Goal: Task Accomplishment & Management: Manage account settings

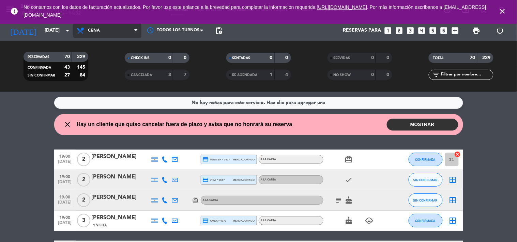
click at [135, 25] on span "Cena" at bounding box center [107, 30] width 68 height 15
click at [102, 57] on div "menu Banda [DATE] 5. septiembre - 14:32 Mis reservas Mapa de mesas Disponibilid…" at bounding box center [258, 46] width 517 height 92
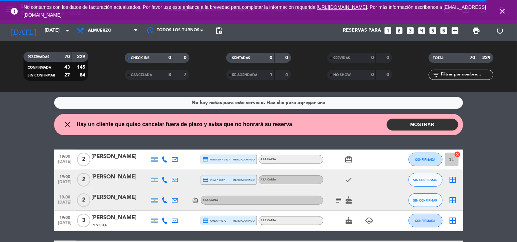
click at [68, 125] on icon "close" at bounding box center [68, 125] width 8 height 8
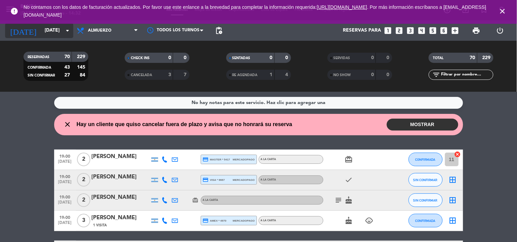
click at [66, 32] on icon "arrow_drop_down" at bounding box center [67, 31] width 8 height 8
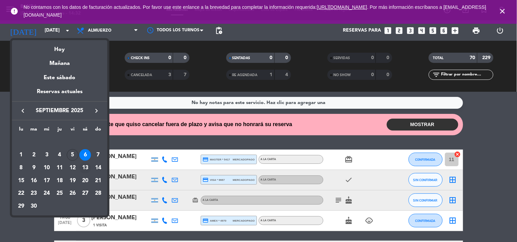
click at [88, 168] on div "13" at bounding box center [85, 168] width 12 height 12
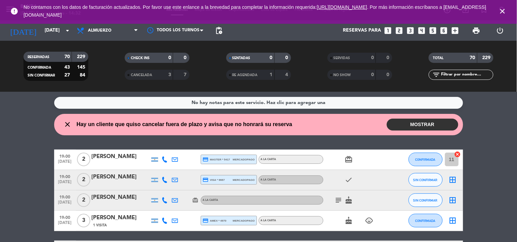
type input "[DATE]"
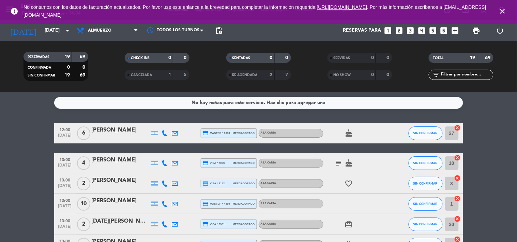
click at [502, 16] on span "close" at bounding box center [502, 11] width 18 height 18
click at [501, 9] on icon "close" at bounding box center [502, 11] width 8 height 8
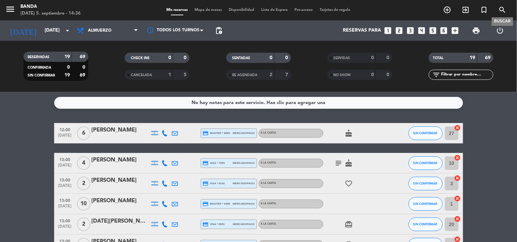
click at [502, 11] on icon "search" at bounding box center [502, 10] width 8 height 8
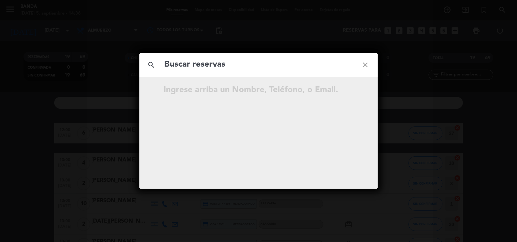
click at [275, 67] on input "text" at bounding box center [258, 65] width 189 height 14
type input "[PERSON_NAME]"
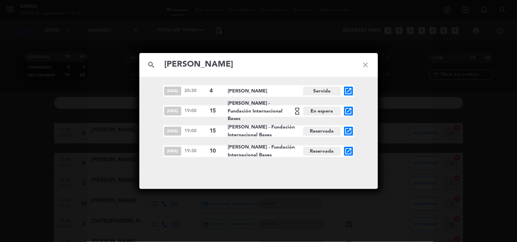
click at [353, 151] on div "[DATE] 19:30 10 [PERSON_NAME] - Fundación Internacional Bases Reservada open_in…" at bounding box center [258, 152] width 191 height 12
click at [348, 153] on icon "open_in_new" at bounding box center [348, 151] width 8 height 8
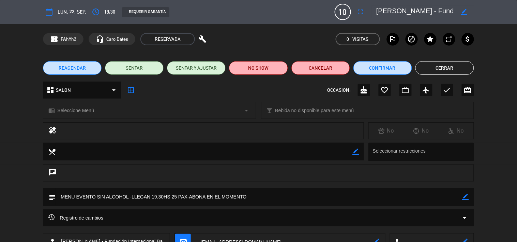
click at [444, 64] on button "Cerrar" at bounding box center [444, 68] width 59 height 14
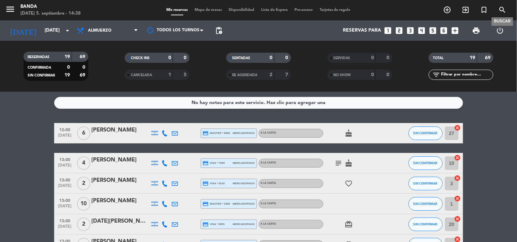
click at [502, 11] on icon "search" at bounding box center [502, 10] width 8 height 8
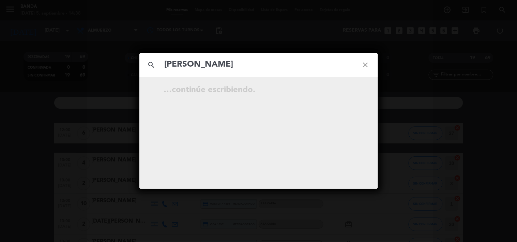
type input "[PERSON_NAME]"
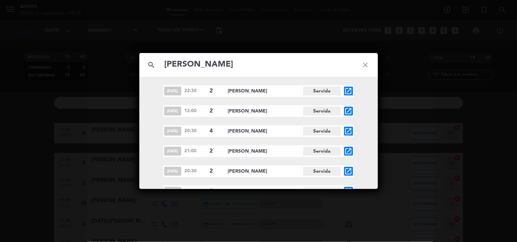
scroll to position [48, 0]
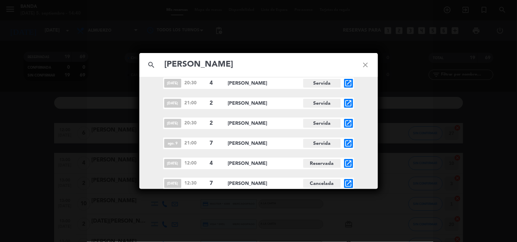
click at [363, 62] on icon "close" at bounding box center [365, 65] width 25 height 25
click at [365, 65] on icon "close" at bounding box center [365, 65] width 25 height 25
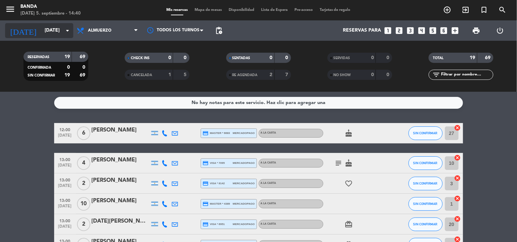
click at [45, 28] on input "[DATE]" at bounding box center [73, 31] width 65 height 12
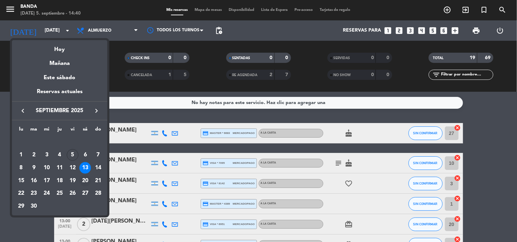
click at [83, 181] on div "20" at bounding box center [85, 181] width 12 height 12
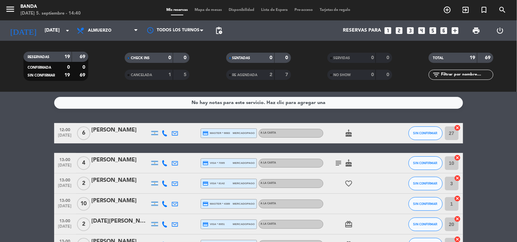
type input "[DATE]"
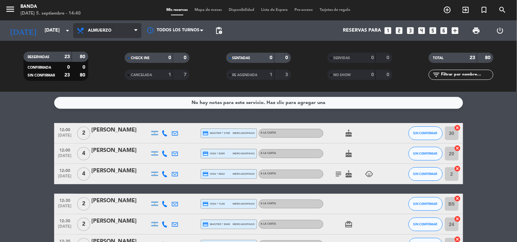
click at [137, 34] on span "Almuerzo" at bounding box center [107, 30] width 68 height 15
click at [130, 74] on div "menu Banda [DATE] 5. septiembre - 14:40 Mis reservas Mapa de mesas Disponibilid…" at bounding box center [258, 46] width 517 height 92
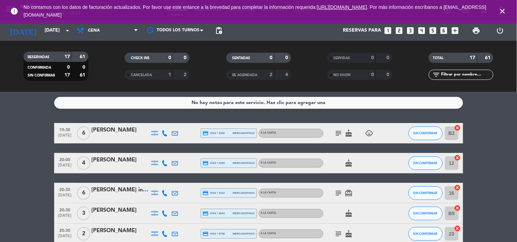
click at [501, 10] on icon "close" at bounding box center [502, 11] width 8 height 8
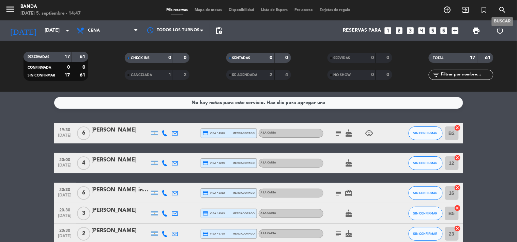
click at [505, 9] on icon "search" at bounding box center [502, 10] width 8 height 8
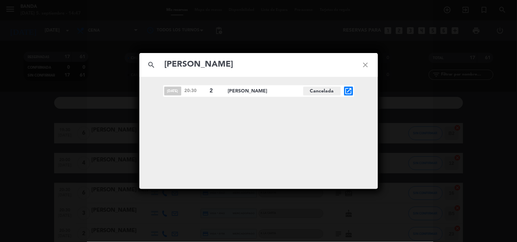
type input "[PERSON_NAME]"
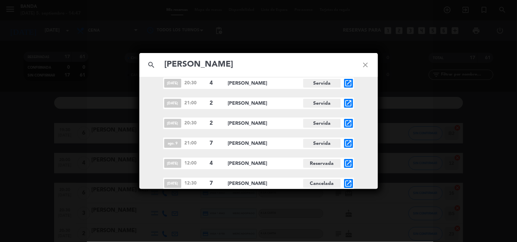
click at [348, 186] on icon "open_in_new" at bounding box center [348, 184] width 8 height 8
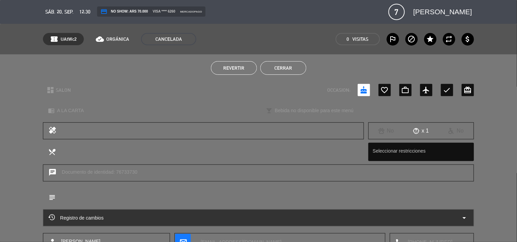
click at [288, 65] on button "Cerrar" at bounding box center [283, 68] width 46 height 14
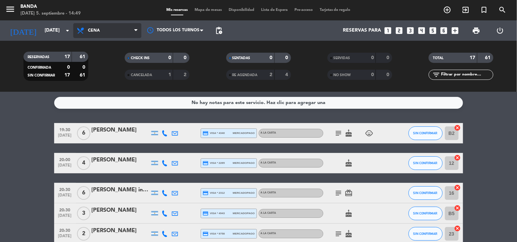
click at [120, 31] on span "Cena" at bounding box center [107, 30] width 68 height 15
click at [100, 63] on div "menu Banda [DATE] 5. septiembre - 14:49 Mis reservas Mapa de mesas Disponibilid…" at bounding box center [258, 46] width 517 height 92
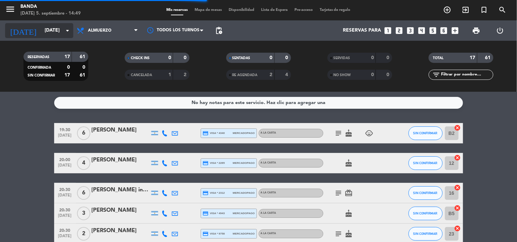
click at [65, 25] on input "[DATE]" at bounding box center [73, 31] width 65 height 12
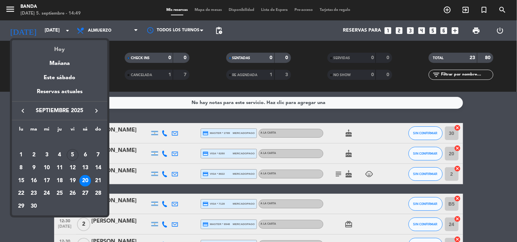
click at [60, 49] on div "Hoy" at bounding box center [59, 47] width 95 height 14
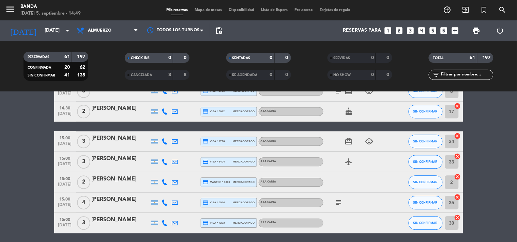
scroll to position [1091, 0]
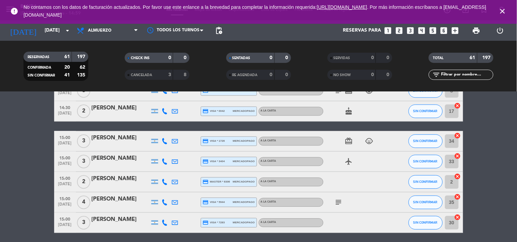
drag, startPoint x: 86, startPoint y: 89, endPoint x: 91, endPoint y: 42, distance: 47.2
click at [91, 42] on div "RESERVADAS 61 197 CONFIRMADA 20 62 SIN CONFIRMAR 41 135 CHECK INS 0 0 CANCELADA…" at bounding box center [258, 66] width 517 height 51
click at [69, 35] on input "[DATE]" at bounding box center [73, 31] width 65 height 12
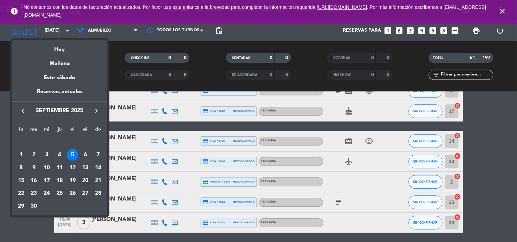
click at [89, 183] on div "20" at bounding box center [85, 181] width 12 height 12
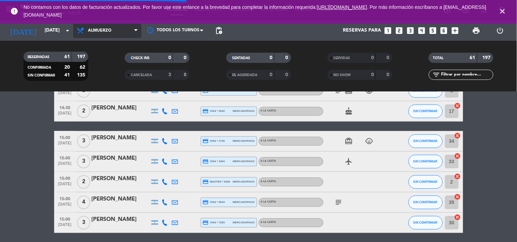
click at [136, 29] on icon at bounding box center [135, 30] width 3 height 5
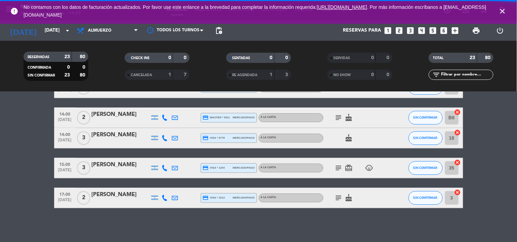
scroll to position [442, 0]
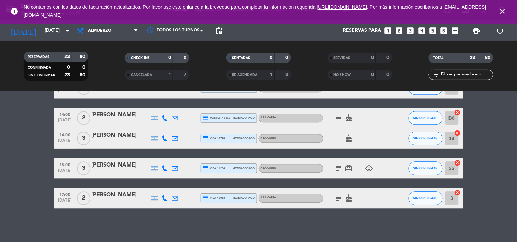
click at [136, 29] on icon at bounding box center [135, 30] width 3 height 5
click at [101, 73] on div "menu Banda [DATE] 5. septiembre - 14:59 Mis reservas Mapa de mesas Disponibilid…" at bounding box center [258, 46] width 517 height 92
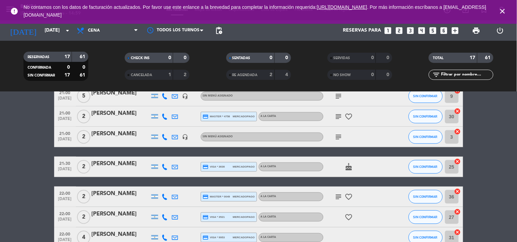
scroll to position [169, 0]
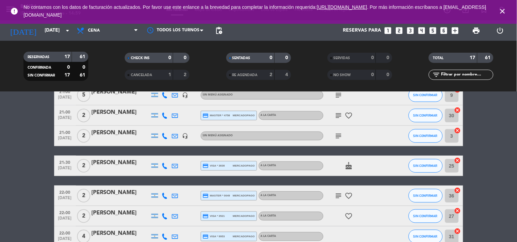
click at [479, 35] on span "print" at bounding box center [476, 31] width 14 height 14
click at [479, 30] on span "print" at bounding box center [476, 31] width 8 height 8
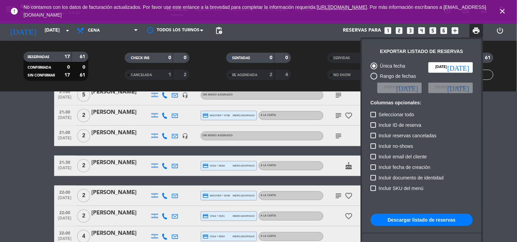
scroll to position [41, 0]
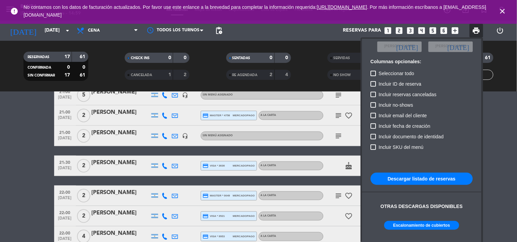
click at [426, 224] on button "Escalonamiento de cubiertos" at bounding box center [421, 225] width 75 height 9
click at [109, 35] on div at bounding box center [258, 121] width 517 height 242
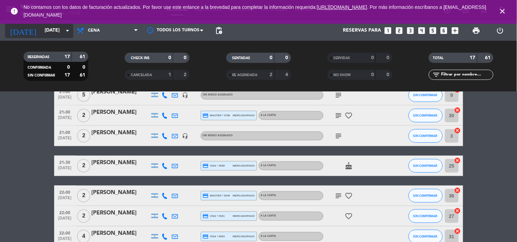
click at [59, 31] on input "[DATE]" at bounding box center [73, 31] width 65 height 12
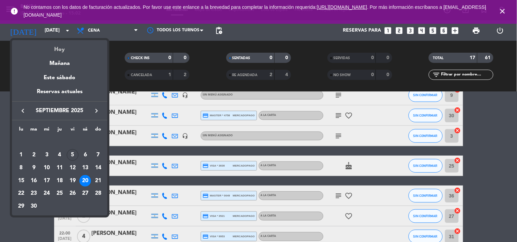
click at [69, 49] on div "Hoy" at bounding box center [59, 47] width 95 height 14
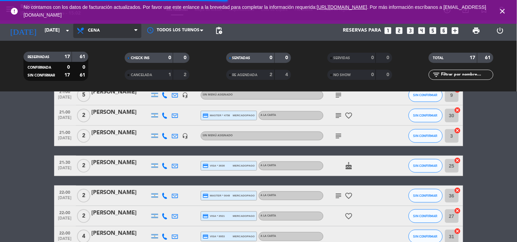
click at [112, 36] on span "Cena" at bounding box center [107, 30] width 68 height 15
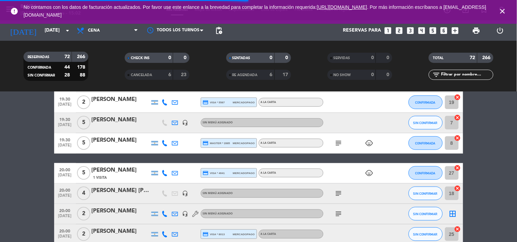
scroll to position [195, 0]
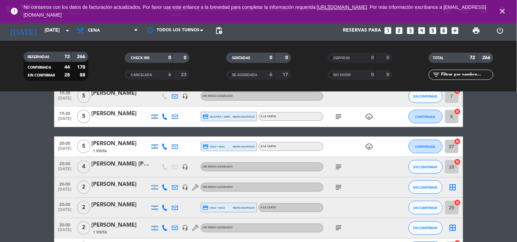
click at [112, 36] on span "Cena" at bounding box center [107, 30] width 68 height 15
click at [109, 56] on div "menu Banda [DATE] 5. septiembre - 15:02 Mis reservas Mapa de mesas Disponibilid…" at bounding box center [258, 46] width 517 height 92
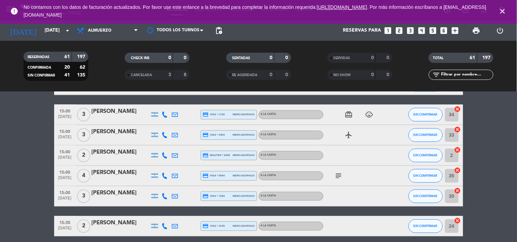
scroll to position [1118, 0]
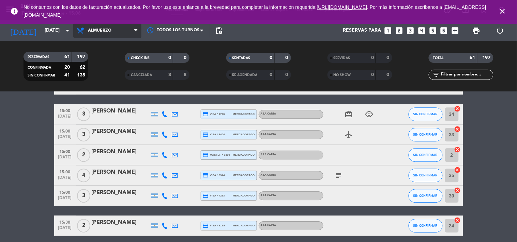
click at [127, 35] on span "Almuerzo" at bounding box center [107, 30] width 68 height 15
click at [112, 75] on div "menu Banda [DATE] 5. septiembre - 15:06 Mis reservas Mapa de mesas Disponibilid…" at bounding box center [258, 46] width 517 height 92
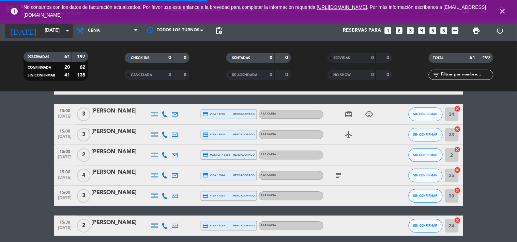
click at [56, 25] on input "[DATE]" at bounding box center [73, 31] width 65 height 12
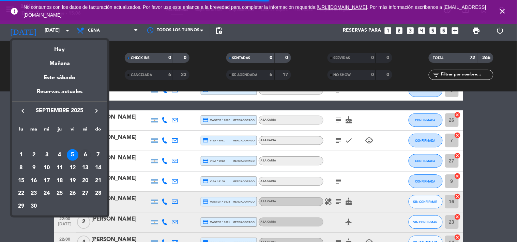
scroll to position [1145, 0]
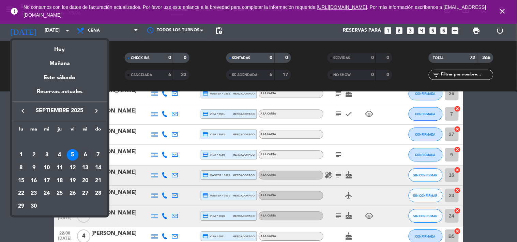
click at [85, 152] on div "6" at bounding box center [85, 155] width 12 height 12
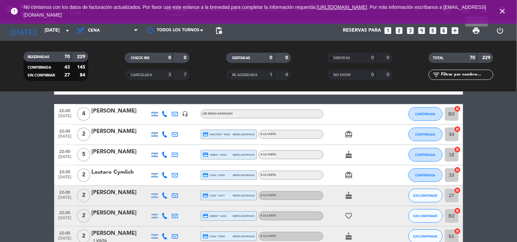
click at [475, 32] on span "print" at bounding box center [476, 31] width 8 height 8
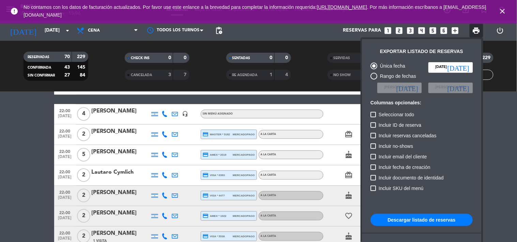
scroll to position [41, 0]
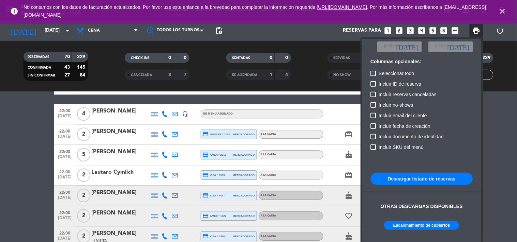
click at [406, 224] on button "Escalonamiento de cubiertos" at bounding box center [421, 225] width 75 height 9
click at [68, 32] on div at bounding box center [258, 121] width 517 height 242
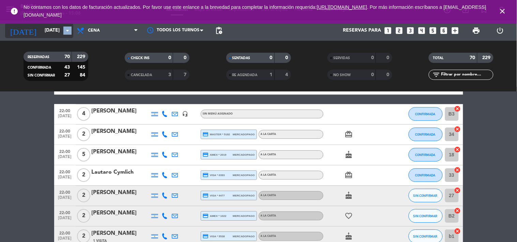
click at [68, 32] on icon "arrow_drop_down" at bounding box center [67, 31] width 8 height 8
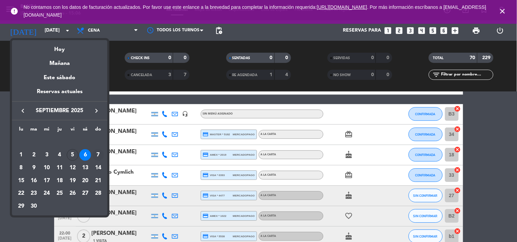
click at [94, 155] on div "7" at bounding box center [98, 155] width 12 height 12
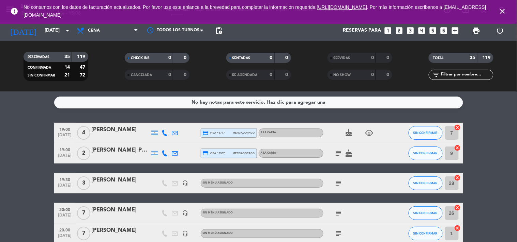
scroll to position [0, 0]
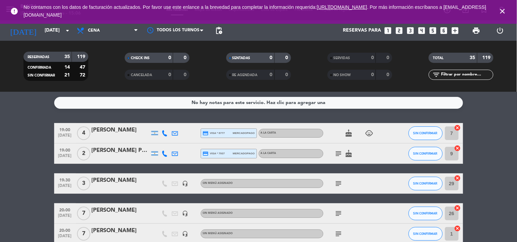
click at [501, 11] on icon "close" at bounding box center [502, 11] width 8 height 8
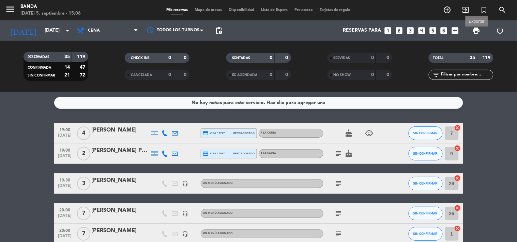
click at [479, 29] on span "print" at bounding box center [476, 31] width 8 height 8
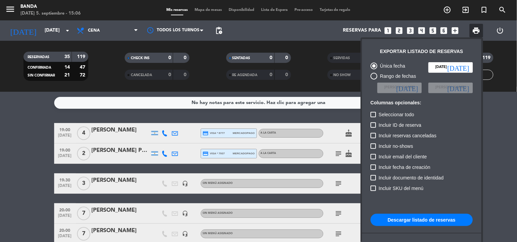
scroll to position [41, 0]
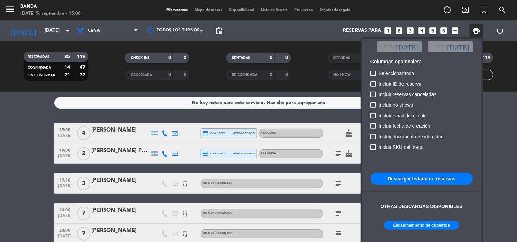
click at [409, 222] on button "Escalonamiento de cubiertos" at bounding box center [421, 225] width 75 height 9
click at [53, 32] on div at bounding box center [258, 121] width 517 height 242
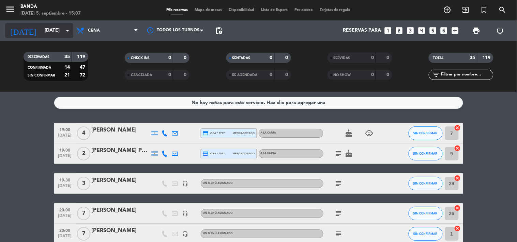
click at [53, 32] on input "[DATE]" at bounding box center [73, 31] width 65 height 12
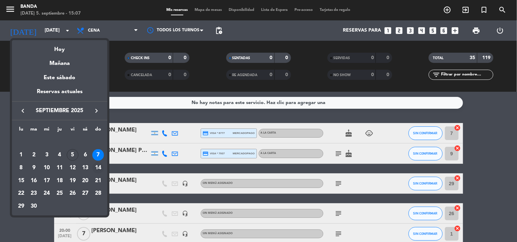
click at [100, 171] on div "14" at bounding box center [98, 168] width 12 height 12
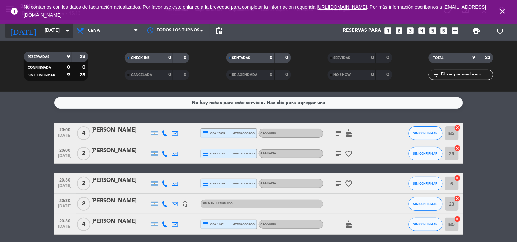
click at [59, 29] on input "[DATE]" at bounding box center [73, 31] width 65 height 12
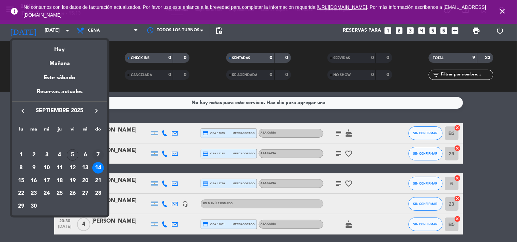
click at [94, 151] on div "7" at bounding box center [98, 155] width 12 height 12
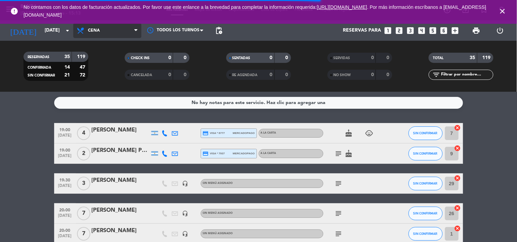
click at [130, 35] on span "Cena" at bounding box center [107, 30] width 68 height 15
click at [111, 60] on div "menu Banda [DATE] 5. septiembre - 15:13 Mis reservas Mapa de mesas Disponibilid…" at bounding box center [258, 46] width 517 height 92
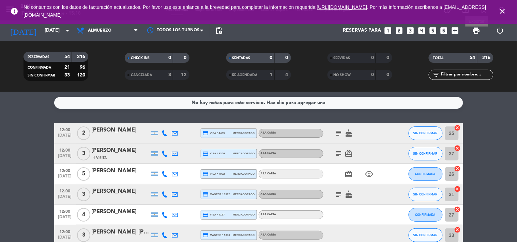
click at [477, 31] on span "print" at bounding box center [476, 31] width 8 height 8
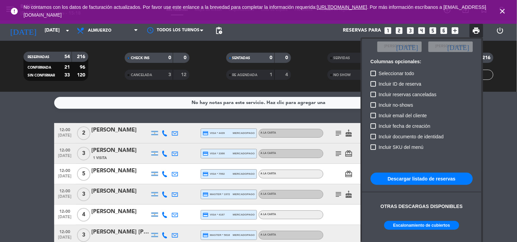
click at [421, 224] on button "Escalonamiento de cubiertos" at bounding box center [421, 225] width 75 height 9
click at [498, 10] on icon "close" at bounding box center [502, 11] width 8 height 8
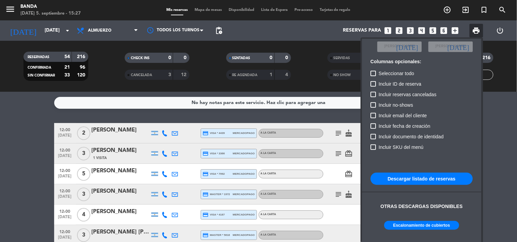
click at [66, 28] on div at bounding box center [258, 121] width 517 height 242
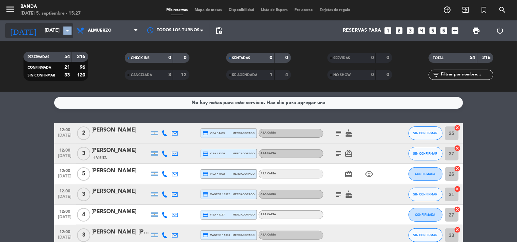
click at [66, 28] on icon "arrow_drop_down" at bounding box center [67, 31] width 8 height 8
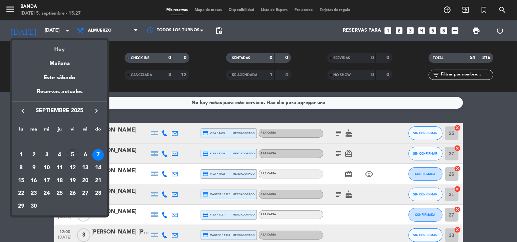
click at [62, 46] on div "Hoy" at bounding box center [59, 47] width 95 height 14
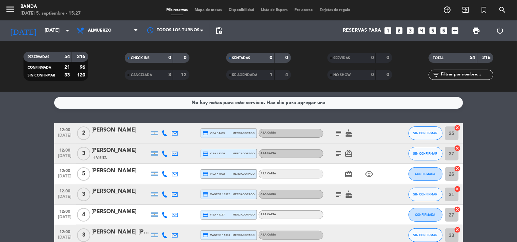
type input "[DATE]"
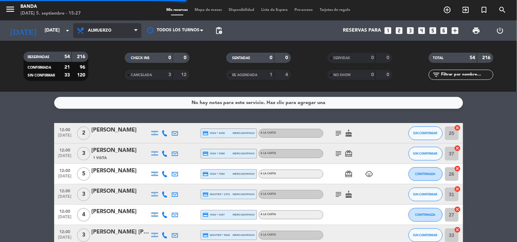
click at [116, 27] on span "Almuerzo" at bounding box center [107, 30] width 68 height 15
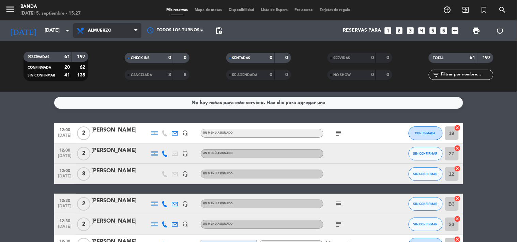
click at [124, 36] on span "Almuerzo" at bounding box center [107, 30] width 68 height 15
click at [94, 77] on div "menu Banda [DATE] 5. septiembre - 15:27 Mis reservas Mapa de mesas Disponibilid…" at bounding box center [258, 46] width 517 height 92
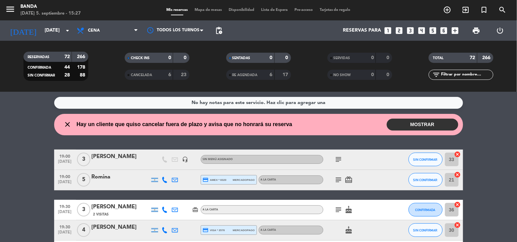
click at [474, 25] on span "print" at bounding box center [476, 31] width 14 height 14
click at [474, 29] on span "print" at bounding box center [476, 31] width 8 height 8
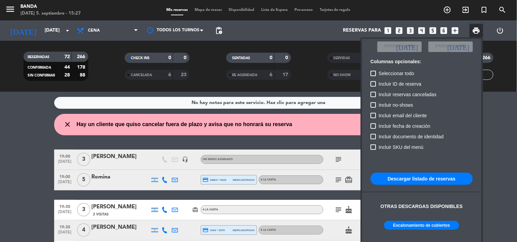
click at [433, 226] on button "Escalonamiento de cubiertos" at bounding box center [421, 225] width 75 height 9
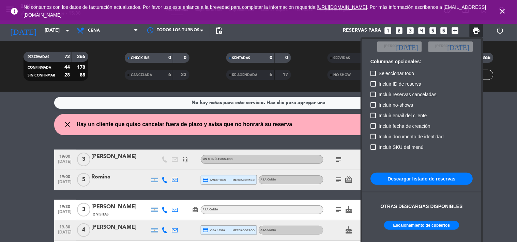
drag, startPoint x: 114, startPoint y: 38, endPoint x: 132, endPoint y: 28, distance: 20.4
click at [132, 28] on div at bounding box center [258, 121] width 517 height 242
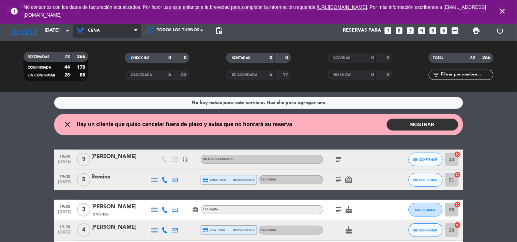
click at [132, 28] on span "Cena" at bounding box center [107, 30] width 68 height 15
click at [107, 56] on div "menu Banda [DATE] 5. septiembre - 15:38 Mis reservas Mapa de mesas Disponibilid…" at bounding box center [258, 46] width 517 height 92
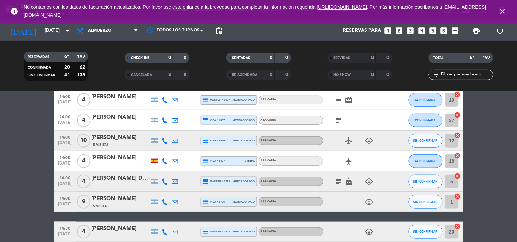
scroll to position [807, 0]
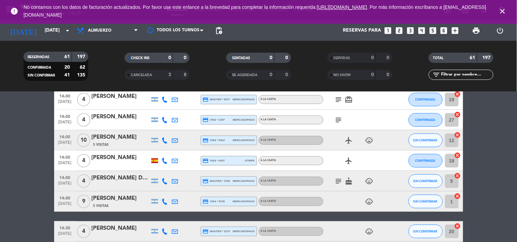
click at [401, 29] on icon "looks_two" at bounding box center [398, 30] width 9 height 9
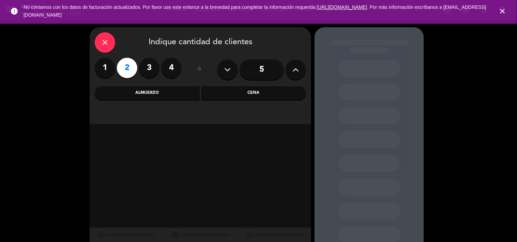
click at [184, 94] on div "Almuerzo" at bounding box center [147, 93] width 105 height 14
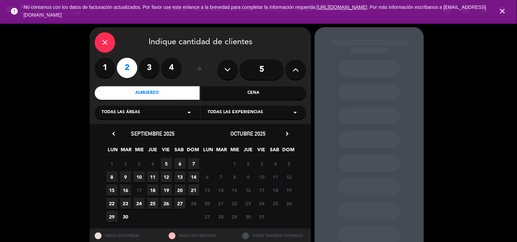
click at [164, 162] on span "5" at bounding box center [166, 163] width 11 height 11
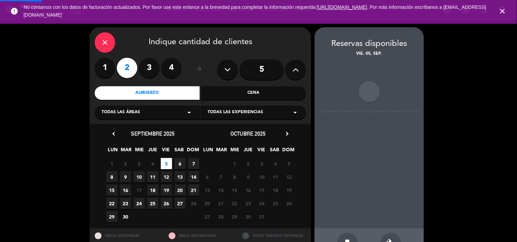
scroll to position [22, 0]
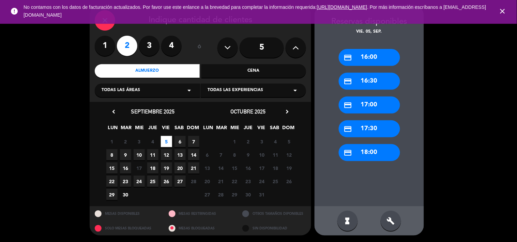
click at [397, 220] on div "build" at bounding box center [390, 221] width 20 height 20
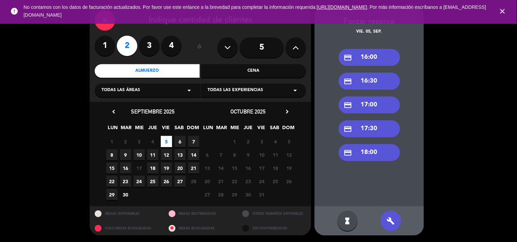
click at [384, 56] on div "credit_card 16:00" at bounding box center [368, 57] width 61 height 17
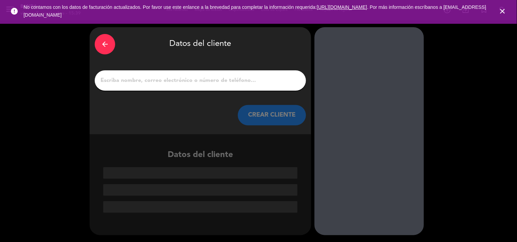
scroll to position [0, 0]
click at [219, 80] on input "1" at bounding box center [200, 81] width 201 height 10
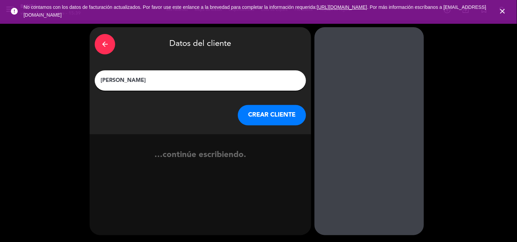
type input "[PERSON_NAME]"
click at [278, 120] on button "CREAR CLIENTE" at bounding box center [272, 115] width 68 height 20
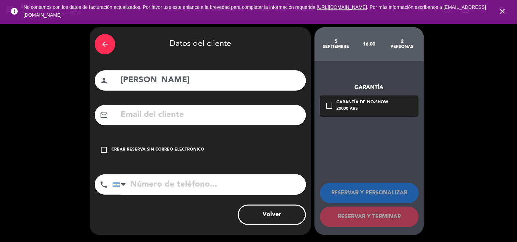
click at [145, 186] on input "tel" at bounding box center [208, 185] width 193 height 20
type input "1140373458"
click at [108, 146] on div "check_box_outline_blank Crear reserva sin correo electrónico" at bounding box center [200, 150] width 211 height 20
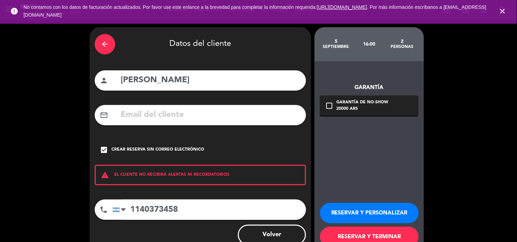
click at [374, 234] on button "RESERVAR Y TERMINAR" at bounding box center [369, 237] width 99 height 20
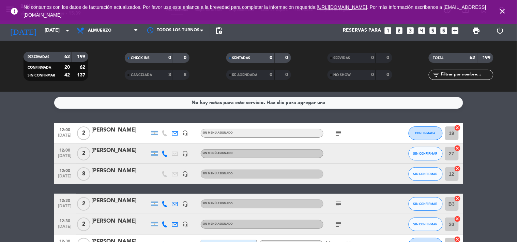
click at [396, 33] on icon "looks_two" at bounding box center [398, 30] width 9 height 9
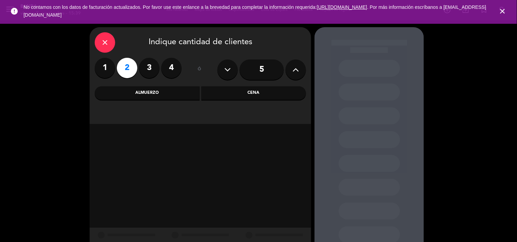
click at [157, 90] on div "Almuerzo" at bounding box center [147, 93] width 105 height 14
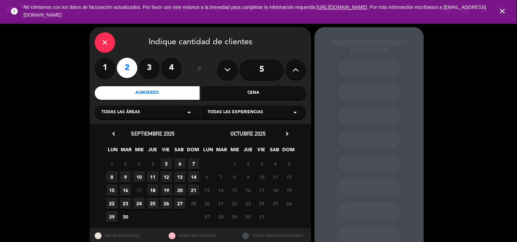
click at [167, 162] on span "5" at bounding box center [166, 163] width 11 height 11
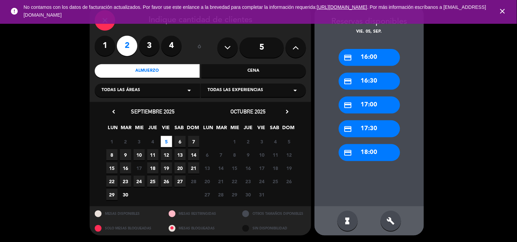
click at [359, 59] on div "credit_card 16:00" at bounding box center [368, 57] width 61 height 17
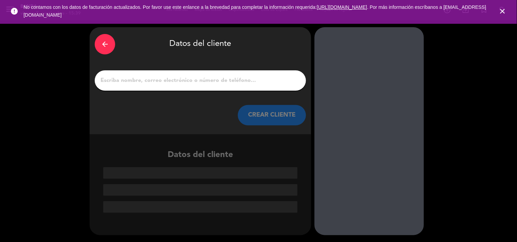
click at [237, 80] on input "1" at bounding box center [200, 81] width 201 height 10
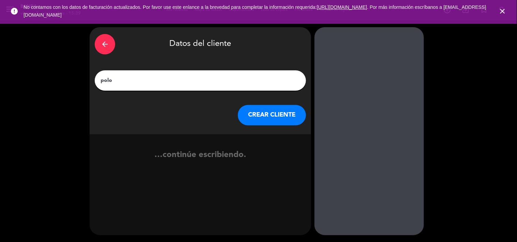
type input "polo"
click at [291, 114] on button "CREAR CLIENTE" at bounding box center [272, 115] width 68 height 20
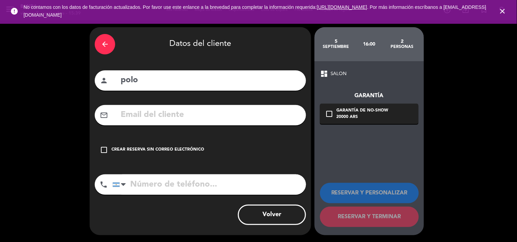
click at [235, 190] on input "tel" at bounding box center [208, 185] width 193 height 20
type input "1144463481"
click at [100, 148] on icon "check_box_outline_blank" at bounding box center [104, 150] width 8 height 8
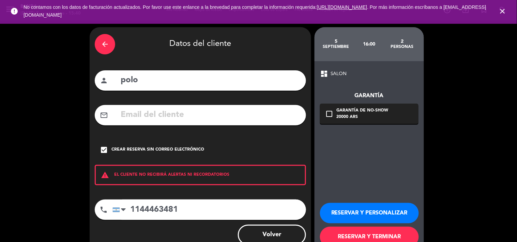
click at [353, 235] on button "RESERVAR Y TERMINAR" at bounding box center [369, 237] width 99 height 20
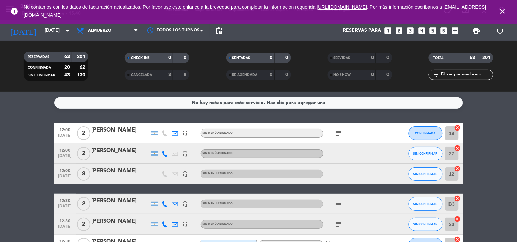
click at [396, 32] on icon "looks_two" at bounding box center [398, 30] width 9 height 9
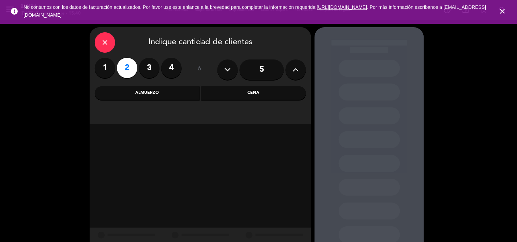
click at [182, 93] on div "Almuerzo" at bounding box center [147, 93] width 105 height 14
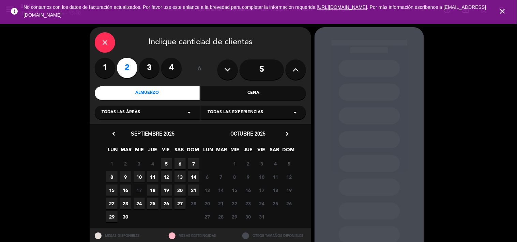
click at [167, 161] on span "5" at bounding box center [166, 163] width 11 height 11
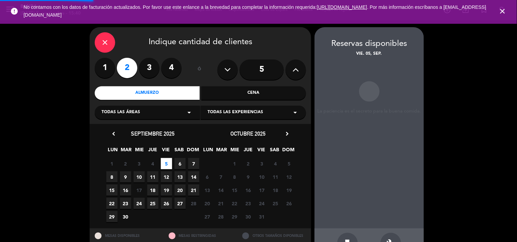
scroll to position [22, 0]
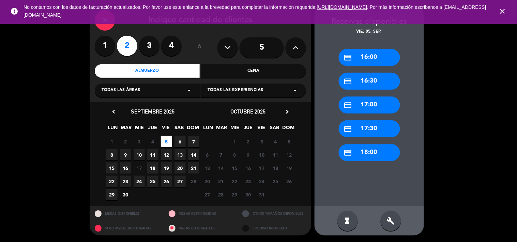
click at [375, 61] on div "credit_card 16:00" at bounding box center [368, 57] width 61 height 17
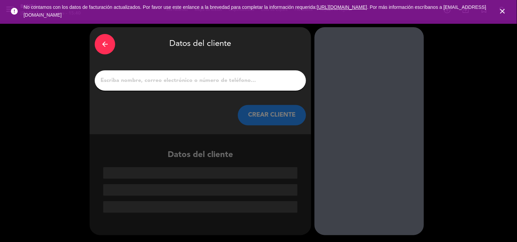
scroll to position [0, 0]
click at [226, 84] on input "1" at bounding box center [200, 81] width 201 height 10
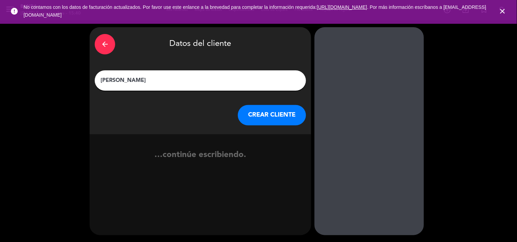
type input "[PERSON_NAME]"
click at [271, 120] on button "CREAR CLIENTE" at bounding box center [272, 115] width 68 height 20
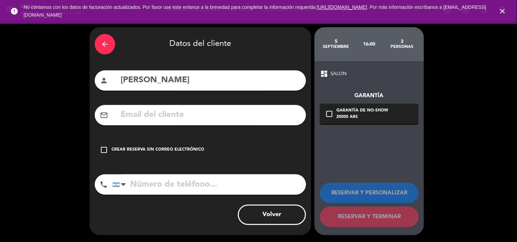
click at [234, 189] on input "tel" at bounding box center [208, 185] width 193 height 20
type input "2995319482"
click at [101, 148] on icon "check_box_outline_blank" at bounding box center [104, 150] width 8 height 8
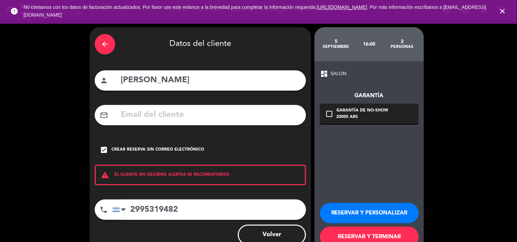
click at [368, 231] on button "RESERVAR Y TERMINAR" at bounding box center [369, 237] width 99 height 20
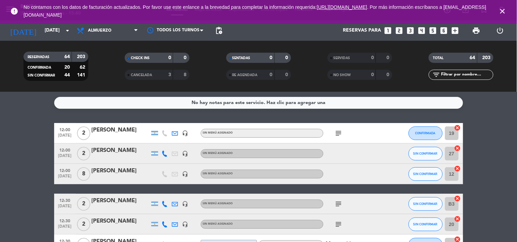
click at [410, 31] on icon "looks_3" at bounding box center [410, 30] width 9 height 9
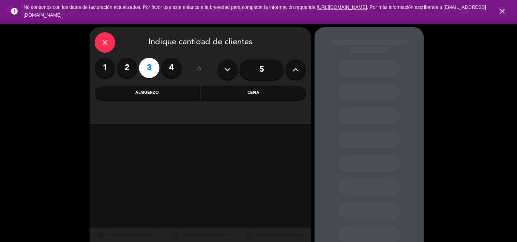
click at [154, 95] on div "Almuerzo" at bounding box center [147, 93] width 105 height 14
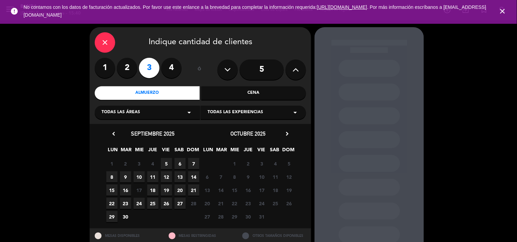
click at [165, 164] on span "5" at bounding box center [166, 163] width 11 height 11
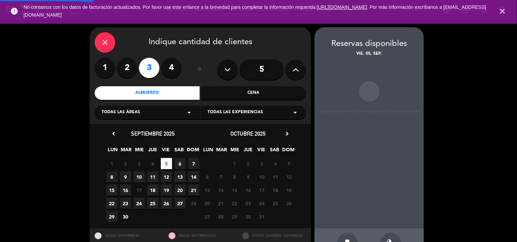
scroll to position [22, 0]
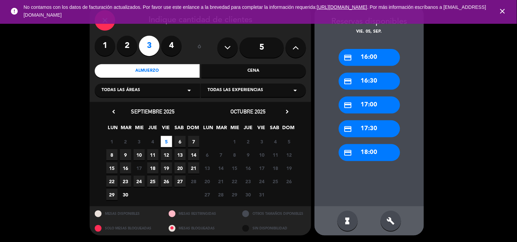
click at [359, 55] on div "credit_card 16:00" at bounding box center [368, 57] width 61 height 17
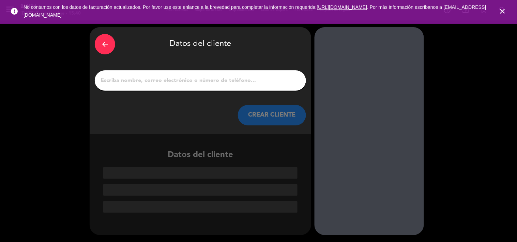
scroll to position [0, 0]
click at [229, 82] on input "1" at bounding box center [200, 81] width 201 height 10
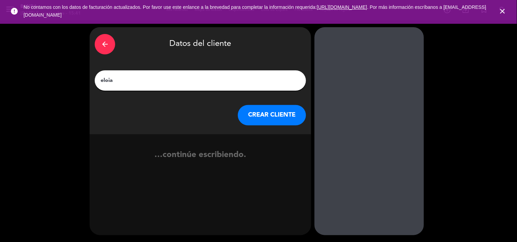
type input "eloia"
click at [273, 114] on button "CREAR CLIENTE" at bounding box center [272, 115] width 68 height 20
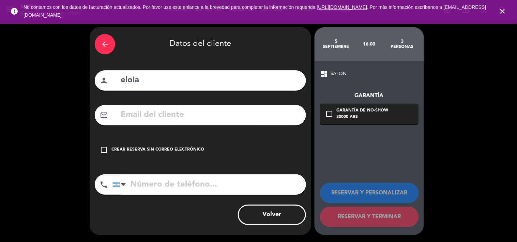
click at [262, 182] on input "tel" at bounding box center [208, 185] width 193 height 20
type input "2994224598"
click at [102, 152] on icon "check_box_outline_blank" at bounding box center [104, 150] width 8 height 8
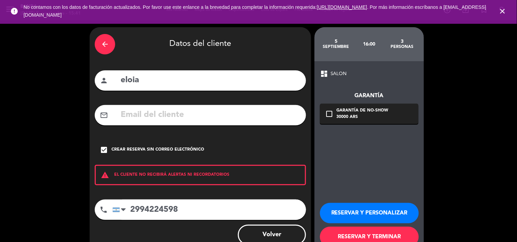
click at [342, 233] on button "RESERVAR Y TERMINAR" at bounding box center [369, 237] width 99 height 20
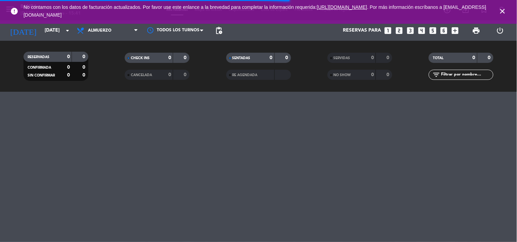
click at [387, 31] on icon "looks_one" at bounding box center [387, 30] width 9 height 9
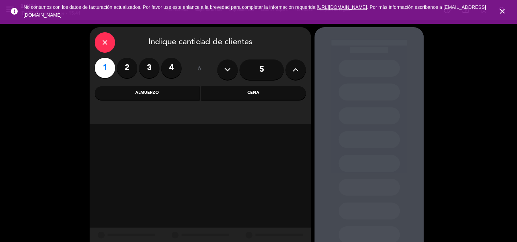
click at [127, 88] on div "Almuerzo" at bounding box center [147, 93] width 105 height 14
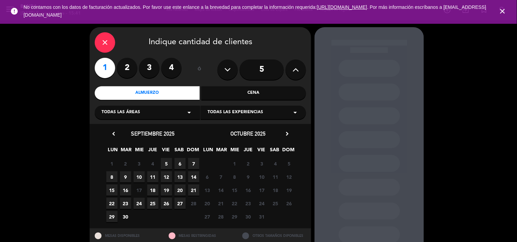
click at [165, 163] on span "5" at bounding box center [166, 163] width 11 height 11
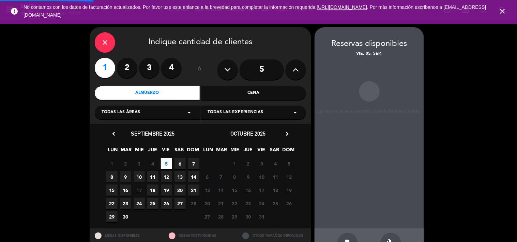
scroll to position [22, 0]
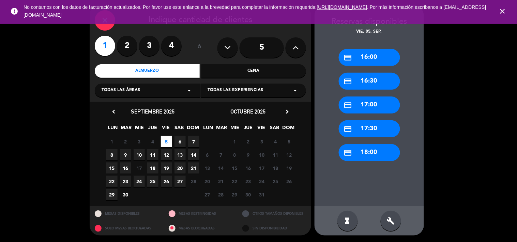
click at [366, 50] on div "credit_card 16:00" at bounding box center [368, 57] width 61 height 17
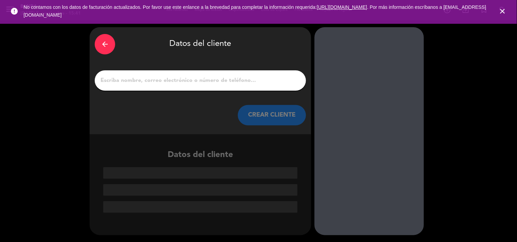
click at [239, 76] on input "1" at bounding box center [200, 81] width 201 height 10
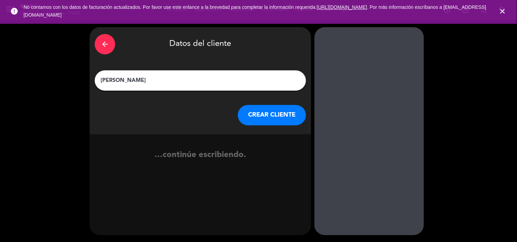
type input "[PERSON_NAME]"
click at [259, 113] on button "CREAR CLIENTE" at bounding box center [272, 115] width 68 height 20
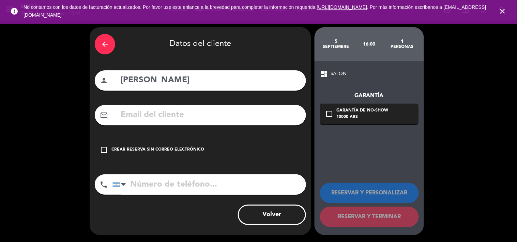
click at [235, 188] on input "tel" at bounding box center [208, 185] width 193 height 20
type input "1158534625"
click at [120, 152] on div "Crear reserva sin correo electrónico" at bounding box center [157, 150] width 93 height 7
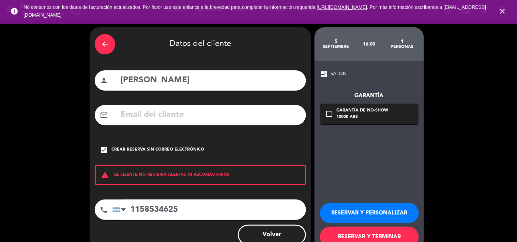
click at [361, 232] on button "RESERVAR Y TERMINAR" at bounding box center [369, 237] width 99 height 20
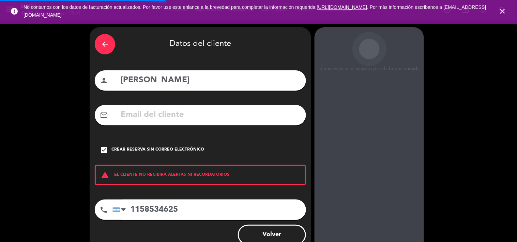
scroll to position [20, 0]
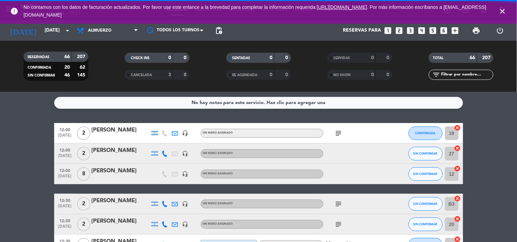
click at [501, 10] on icon "close" at bounding box center [502, 11] width 8 height 8
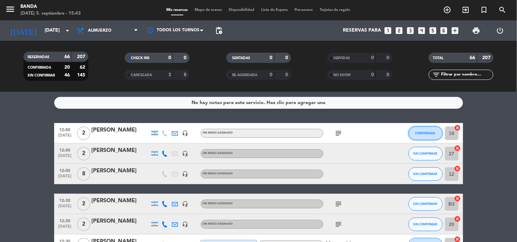
click at [428, 132] on span "CONFIRMADA" at bounding box center [425, 133] width 20 height 4
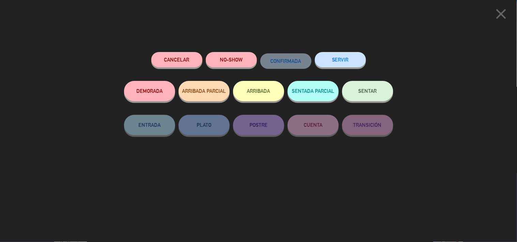
click at [338, 58] on button "SERVIR" at bounding box center [340, 59] width 51 height 15
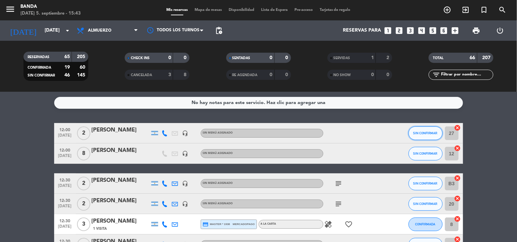
click at [418, 130] on button "SIN CONFIRMAR" at bounding box center [425, 134] width 34 height 14
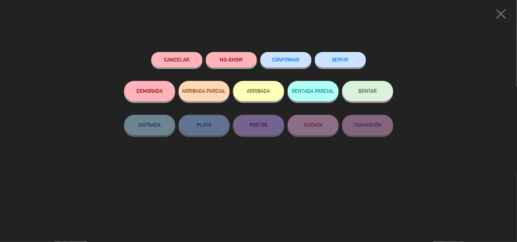
click at [353, 56] on button "SERVIR" at bounding box center [340, 59] width 51 height 15
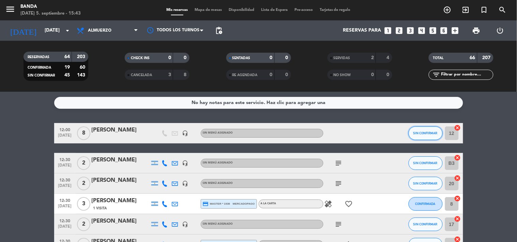
click at [423, 130] on button "SIN CONFIRMAR" at bounding box center [425, 134] width 34 height 14
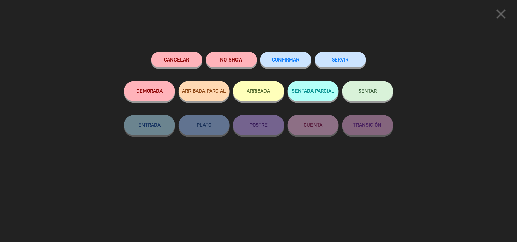
click at [362, 58] on button "SERVIR" at bounding box center [340, 59] width 51 height 15
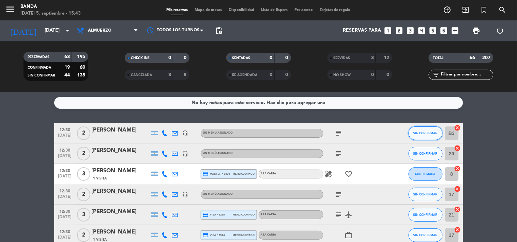
click at [427, 132] on span "SIN CONFIRMAR" at bounding box center [425, 133] width 24 height 4
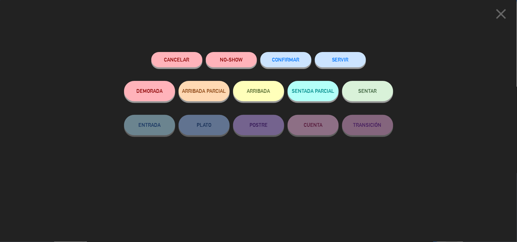
click at [344, 62] on button "SERVIR" at bounding box center [340, 59] width 51 height 15
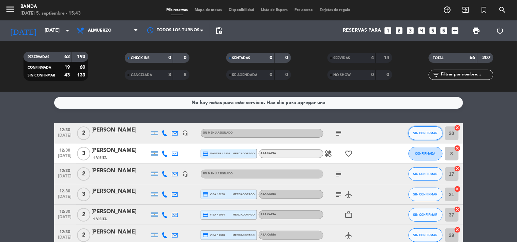
click at [421, 138] on button "SIN CONFIRMAR" at bounding box center [425, 134] width 34 height 14
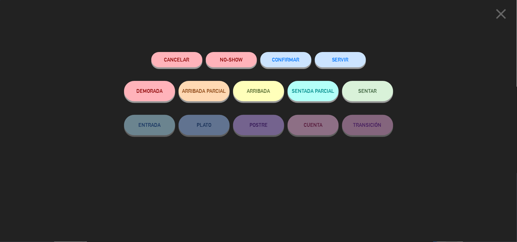
click at [351, 58] on button "SERVIR" at bounding box center [340, 59] width 51 height 15
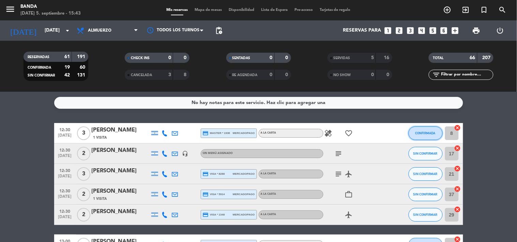
click at [419, 133] on span "CONFIRMADA" at bounding box center [425, 133] width 20 height 4
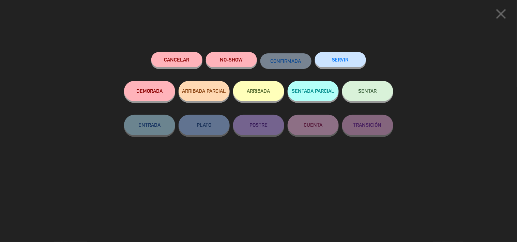
click at [337, 59] on button "SERVIR" at bounding box center [340, 59] width 51 height 15
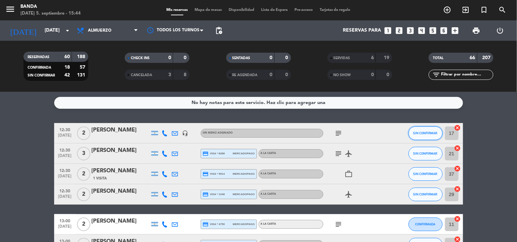
click at [421, 134] on span "SIN CONFIRMAR" at bounding box center [425, 133] width 24 height 4
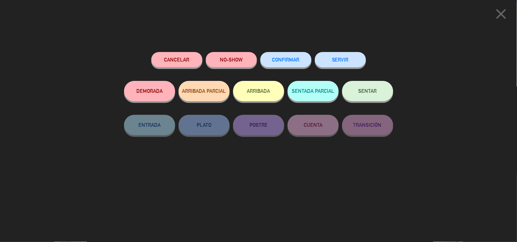
click at [334, 58] on button "SERVIR" at bounding box center [340, 59] width 51 height 15
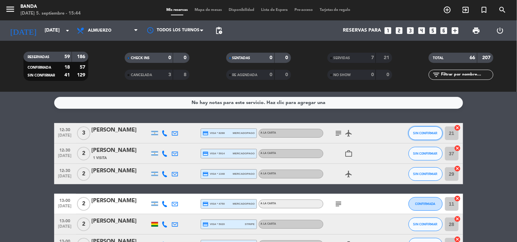
click at [423, 130] on button "SIN CONFIRMAR" at bounding box center [425, 134] width 34 height 14
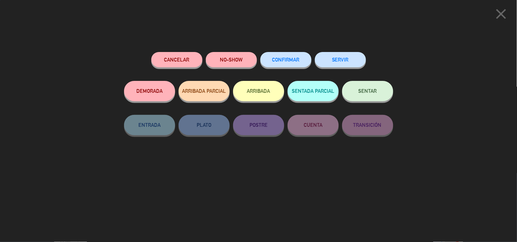
click at [341, 63] on button "SERVIR" at bounding box center [340, 59] width 51 height 15
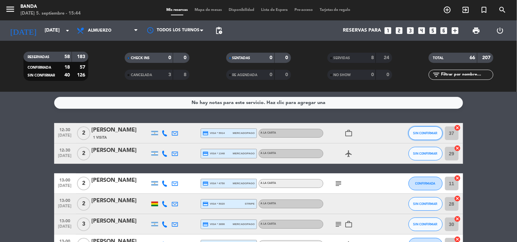
click at [429, 134] on span "SIN CONFIRMAR" at bounding box center [425, 133] width 24 height 4
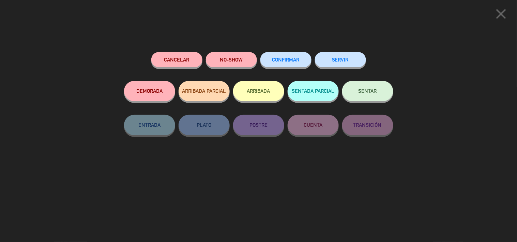
click at [342, 57] on button "SERVIR" at bounding box center [340, 59] width 51 height 15
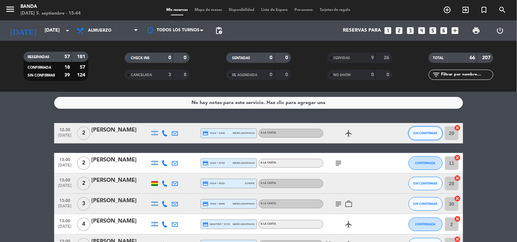
click at [419, 137] on button "SIN CONFIRMAR" at bounding box center [425, 134] width 34 height 14
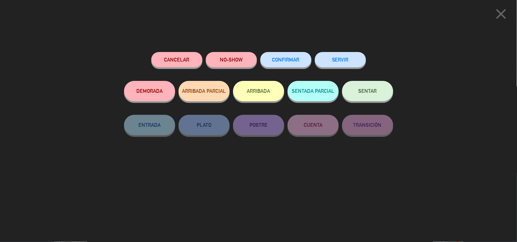
click at [354, 57] on button "SERVIR" at bounding box center [340, 59] width 51 height 15
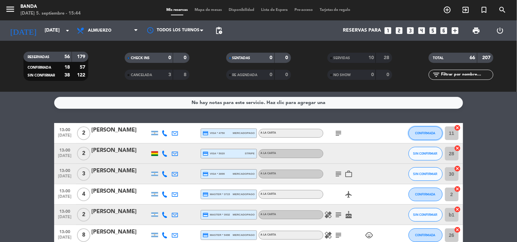
click at [425, 130] on button "CONFIRMADA" at bounding box center [425, 134] width 34 height 14
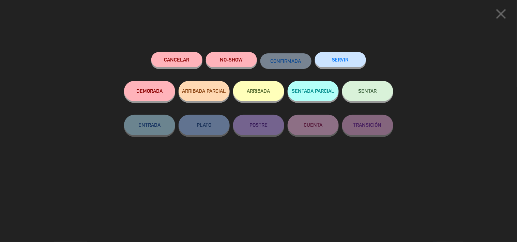
click at [347, 58] on button "SERVIR" at bounding box center [340, 59] width 51 height 15
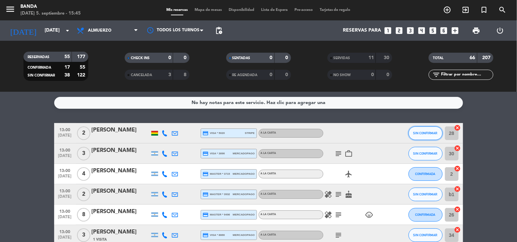
click at [423, 132] on span "SIN CONFIRMAR" at bounding box center [425, 133] width 24 height 4
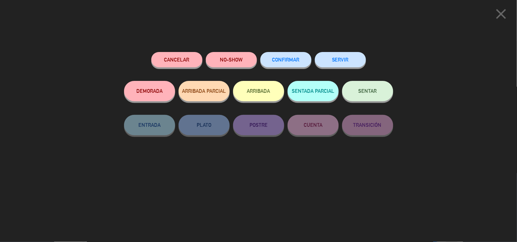
click at [341, 60] on button "SERVIR" at bounding box center [340, 59] width 51 height 15
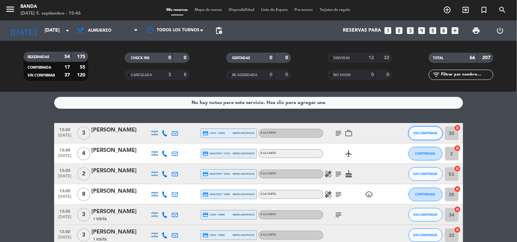
click at [422, 132] on span "SIN CONFIRMAR" at bounding box center [425, 133] width 24 height 4
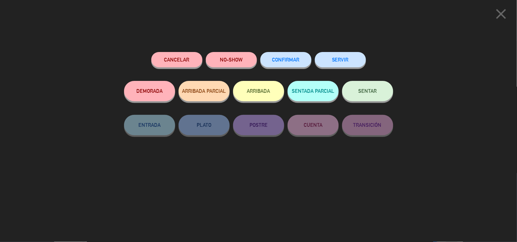
click at [338, 57] on button "SERVIR" at bounding box center [340, 59] width 51 height 15
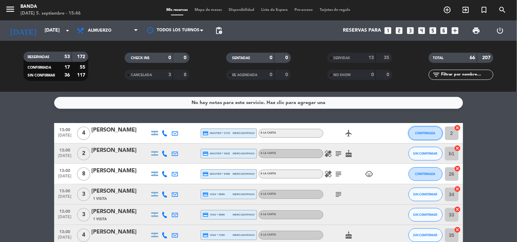
click at [428, 131] on span "CONFIRMADA" at bounding box center [425, 133] width 20 height 4
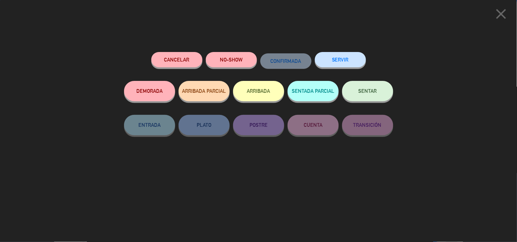
click at [340, 60] on button "SERVIR" at bounding box center [340, 59] width 51 height 15
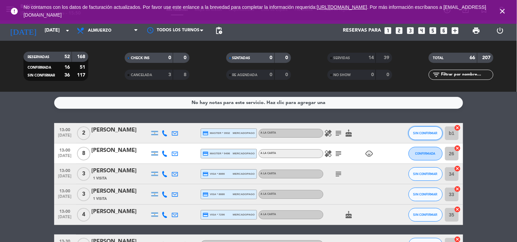
click at [423, 129] on button "SIN CONFIRMAR" at bounding box center [425, 134] width 34 height 14
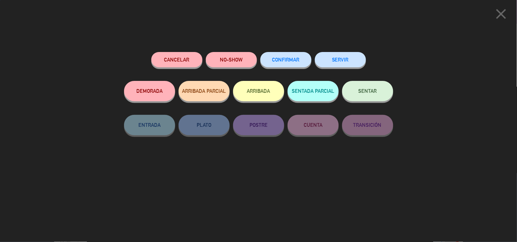
click at [356, 64] on button "SERVIR" at bounding box center [340, 59] width 51 height 15
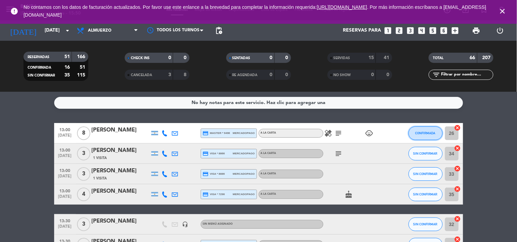
click at [429, 127] on button "CONFIRMADA" at bounding box center [425, 134] width 34 height 14
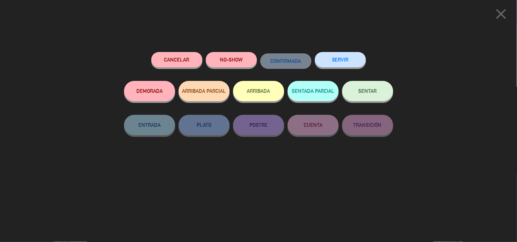
click at [342, 57] on button "SERVIR" at bounding box center [340, 59] width 51 height 15
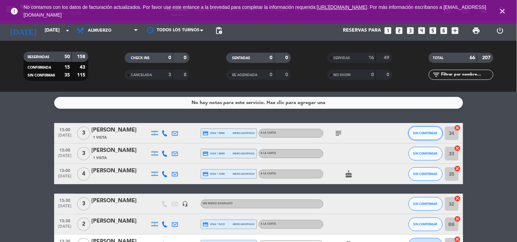
click at [429, 132] on span "SIN CONFIRMAR" at bounding box center [425, 133] width 24 height 4
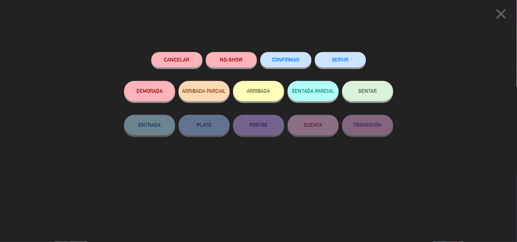
click at [340, 55] on button "SERVIR" at bounding box center [340, 59] width 51 height 15
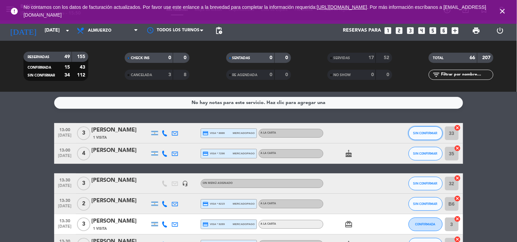
click at [426, 135] on button "SIN CONFIRMAR" at bounding box center [425, 134] width 34 height 14
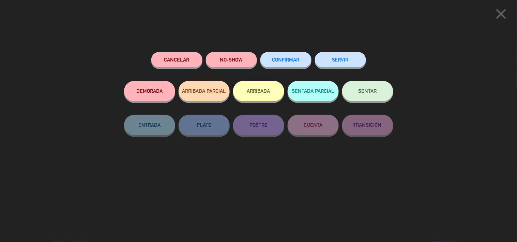
click at [344, 61] on button "SERVIR" at bounding box center [340, 59] width 51 height 15
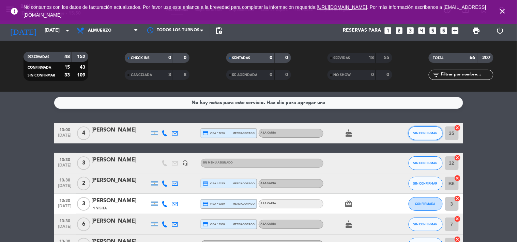
click at [431, 131] on span "SIN CONFIRMAR" at bounding box center [425, 133] width 24 height 4
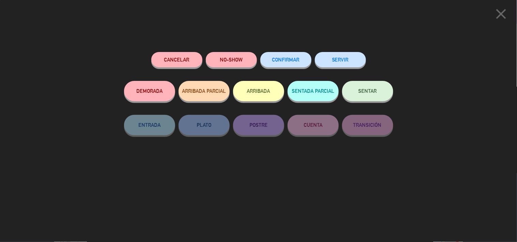
click at [353, 59] on button "SERVIR" at bounding box center [340, 59] width 51 height 15
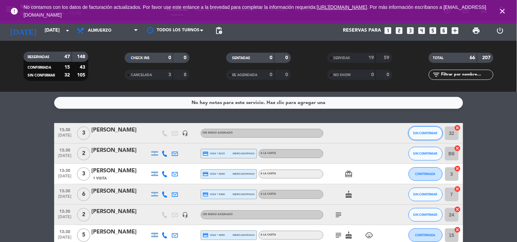
click at [427, 128] on button "SIN CONFIRMAR" at bounding box center [425, 134] width 34 height 14
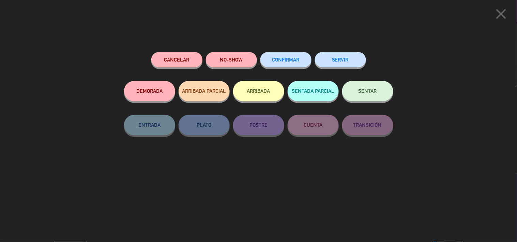
click at [335, 56] on button "SERVIR" at bounding box center [340, 59] width 51 height 15
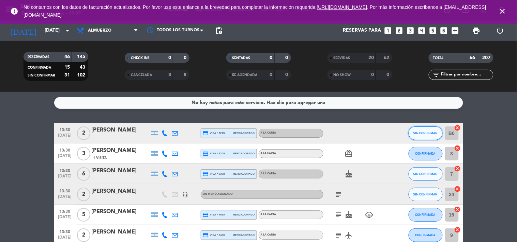
click at [423, 137] on button "SIN CONFIRMAR" at bounding box center [425, 134] width 34 height 14
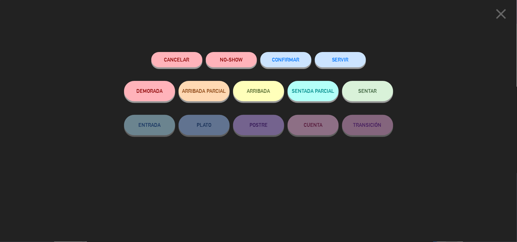
click at [355, 59] on button "SERVIR" at bounding box center [340, 59] width 51 height 15
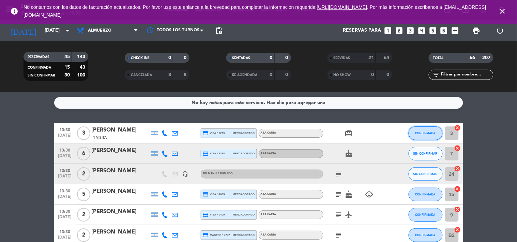
click at [420, 132] on span "CONFIRMADA" at bounding box center [425, 133] width 20 height 4
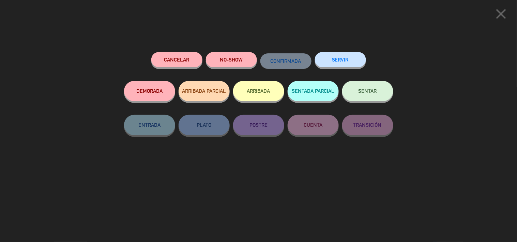
click at [350, 56] on button "SERVIR" at bounding box center [340, 59] width 51 height 15
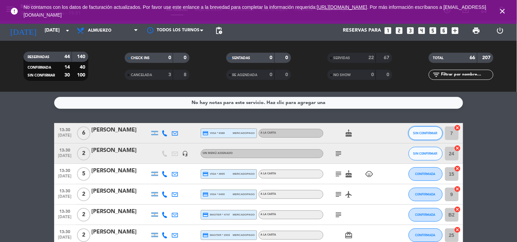
click at [426, 135] on button "SIN CONFIRMAR" at bounding box center [425, 134] width 34 height 14
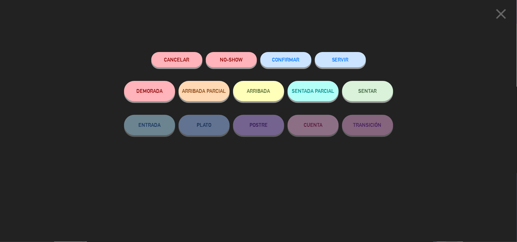
click at [347, 54] on button "SERVIR" at bounding box center [340, 59] width 51 height 15
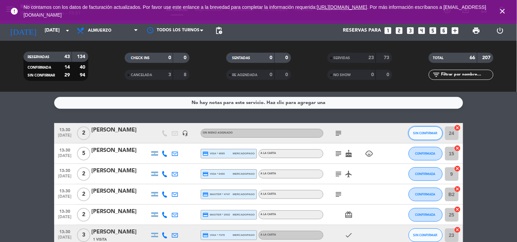
click at [418, 133] on span "SIN CONFIRMAR" at bounding box center [425, 133] width 24 height 4
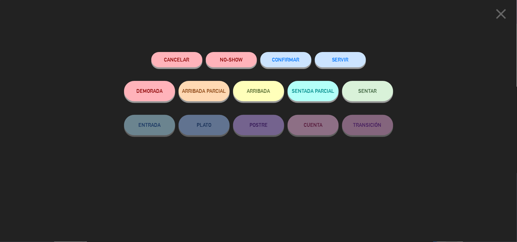
click at [335, 62] on button "SERVIR" at bounding box center [340, 59] width 51 height 15
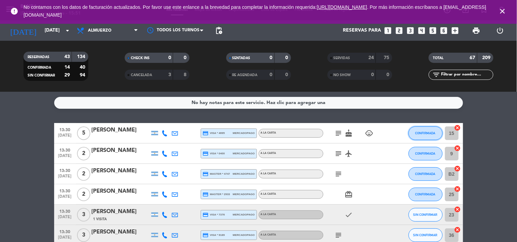
click at [427, 129] on button "CONFIRMADA" at bounding box center [425, 134] width 34 height 14
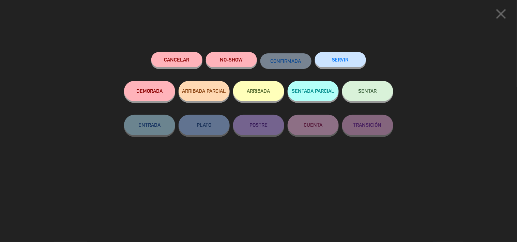
click at [348, 57] on button "SERVIR" at bounding box center [340, 59] width 51 height 15
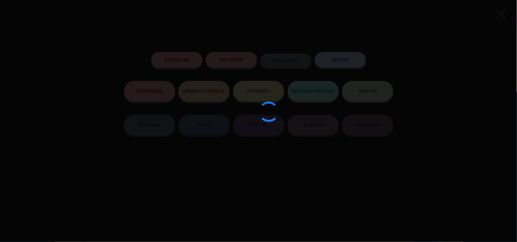
type input "26"
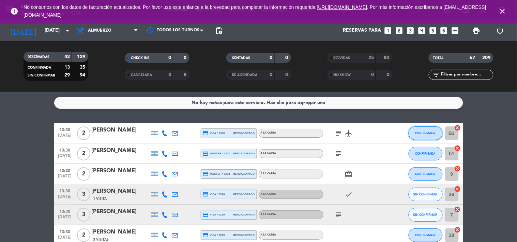
click at [426, 135] on button "CONFIRMADA" at bounding box center [425, 134] width 34 height 14
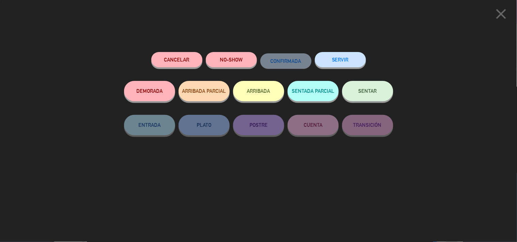
click at [344, 64] on button "SERVIR" at bounding box center [340, 59] width 51 height 15
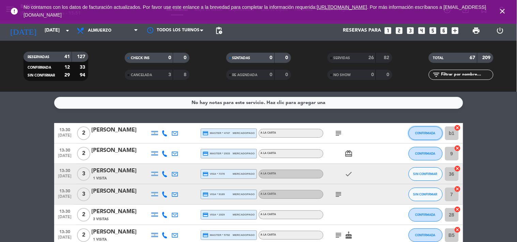
click at [432, 136] on button "CONFIRMADA" at bounding box center [425, 134] width 34 height 14
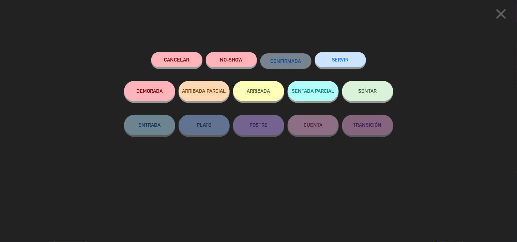
click at [349, 59] on button "SERVIR" at bounding box center [340, 59] width 51 height 15
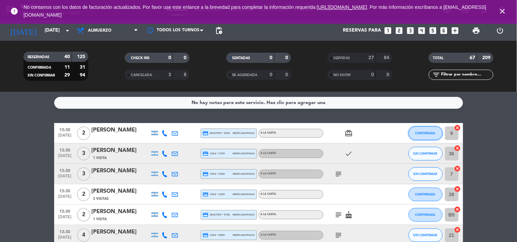
click at [416, 134] on span "CONFIRMADA" at bounding box center [425, 133] width 20 height 4
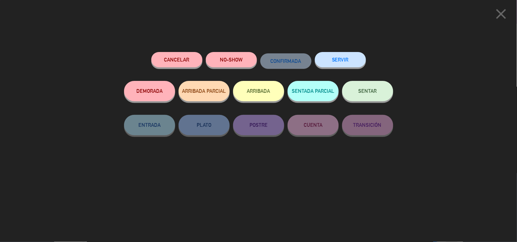
click at [350, 60] on button "SERVIR" at bounding box center [340, 59] width 51 height 15
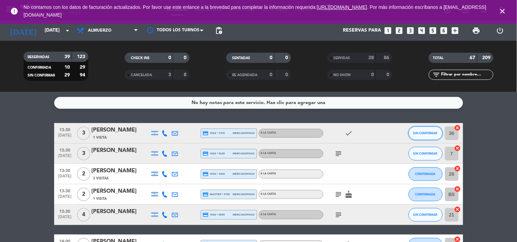
click at [430, 128] on button "SIN CONFIRMAR" at bounding box center [425, 134] width 34 height 14
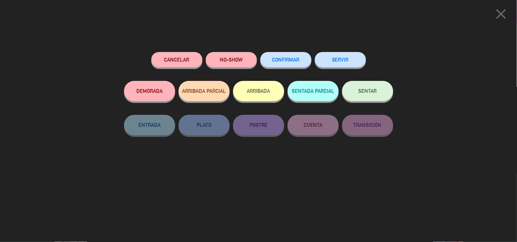
click at [342, 64] on button "SERVIR" at bounding box center [340, 59] width 51 height 15
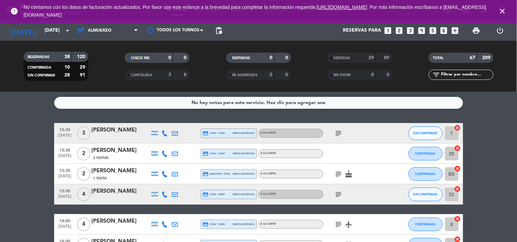
click at [59, 39] on div "[DATE] [DATE] arrow_drop_down" at bounding box center [39, 30] width 68 height 20
click at [47, 31] on input "[DATE]" at bounding box center [73, 31] width 65 height 12
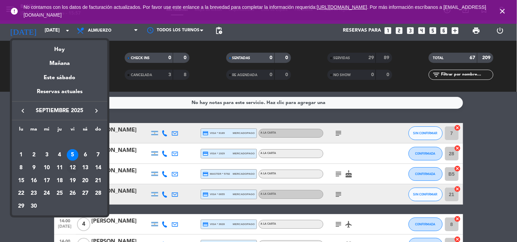
click at [72, 167] on div "12" at bounding box center [73, 168] width 12 height 12
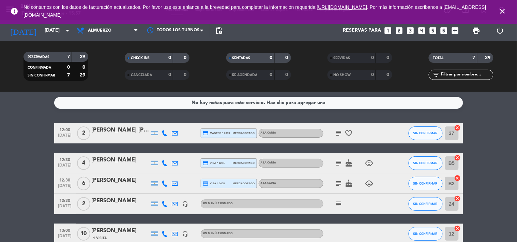
click at [29, 186] on bookings-row "12:00 [DATE] 2 [PERSON_NAME] [PERSON_NAME] credit_card master * 7339 mercadopag…" at bounding box center [258, 213] width 517 height 181
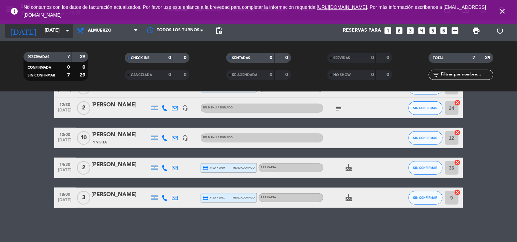
click at [53, 35] on input "[DATE]" at bounding box center [73, 31] width 65 height 12
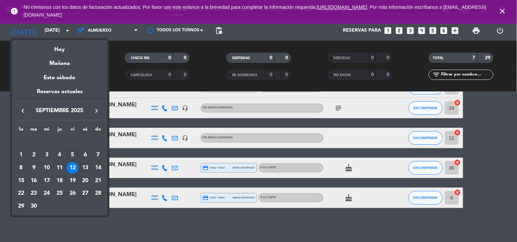
click at [89, 168] on div "13" at bounding box center [85, 168] width 12 height 12
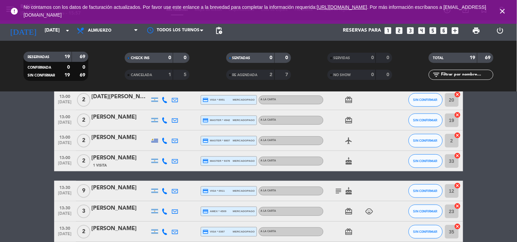
scroll to position [0, 0]
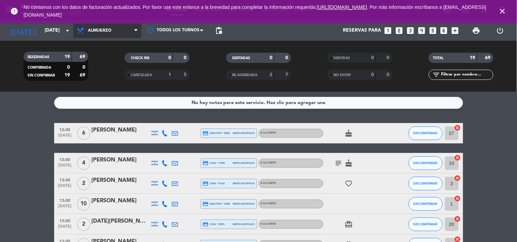
click at [113, 29] on span "Almuerzo" at bounding box center [107, 30] width 68 height 15
click at [109, 76] on div "menu Banda [DATE] 5. septiembre - 15:57 Mis reservas Mapa de mesas Disponibilid…" at bounding box center [258, 46] width 517 height 92
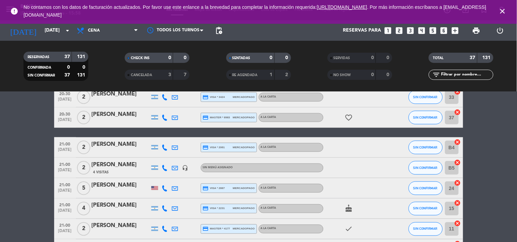
scroll to position [98, 0]
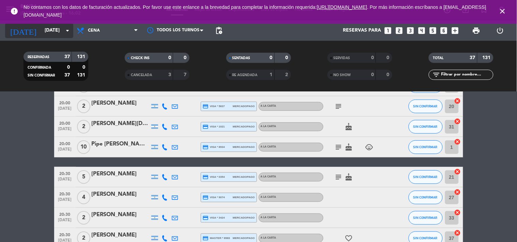
click at [59, 28] on input "[DATE]" at bounding box center [73, 31] width 65 height 12
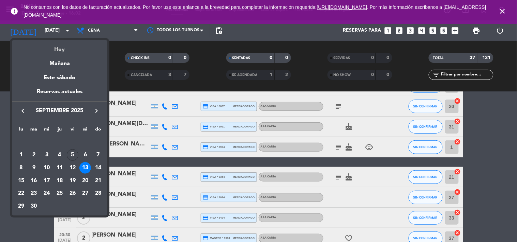
click at [59, 43] on div "Hoy" at bounding box center [59, 47] width 95 height 14
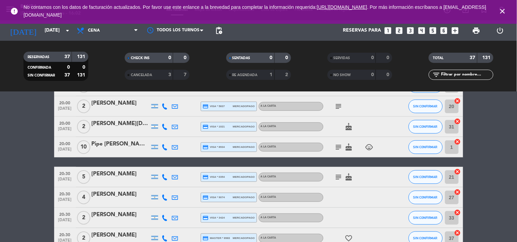
type input "[DATE]"
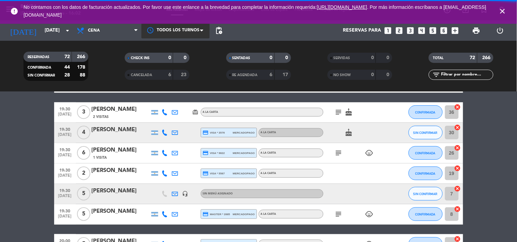
scroll to position [124, 0]
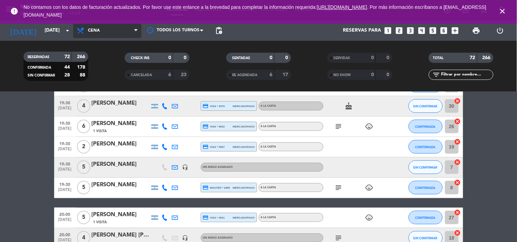
click at [104, 35] on span "Cena" at bounding box center [107, 30] width 68 height 15
click at [111, 60] on div "menu Banda [DATE] 5. septiembre - 16:09 Mis reservas Mapa de mesas Disponibilid…" at bounding box center [258, 46] width 517 height 92
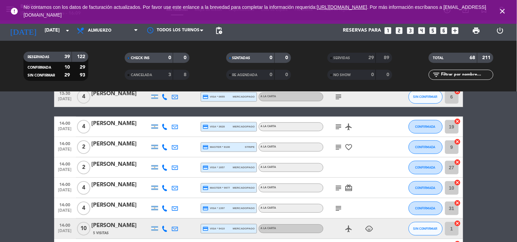
scroll to position [0, 0]
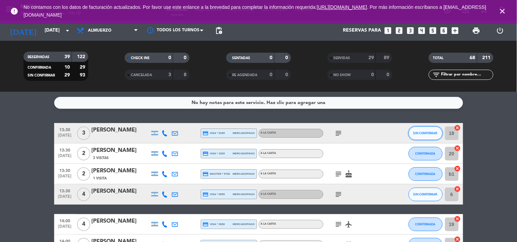
click at [423, 132] on span "SIN CONFIRMAR" at bounding box center [425, 133] width 24 height 4
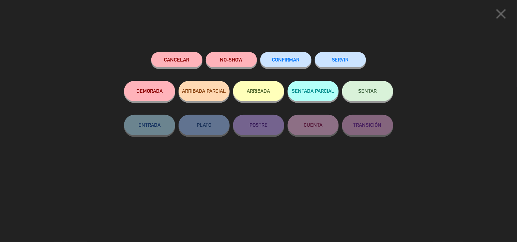
click at [346, 63] on button "SERVIR" at bounding box center [340, 59] width 51 height 15
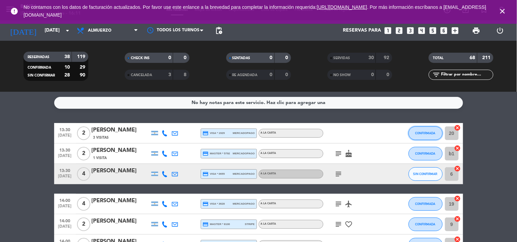
click at [420, 133] on span "CONFIRMADA" at bounding box center [425, 133] width 20 height 4
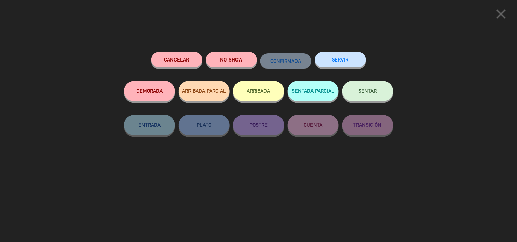
click at [330, 59] on button "SERVIR" at bounding box center [340, 59] width 51 height 15
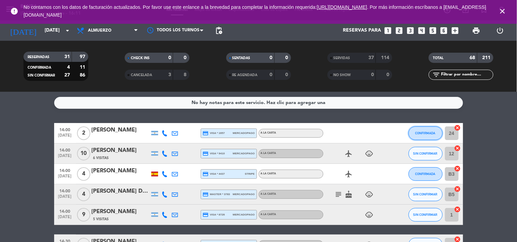
click at [414, 127] on button "CONFIRMADA" at bounding box center [425, 134] width 34 height 14
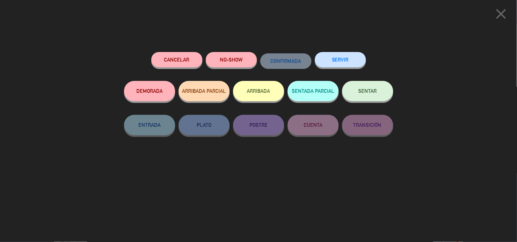
click at [336, 66] on button "SERVIR" at bounding box center [340, 59] width 51 height 15
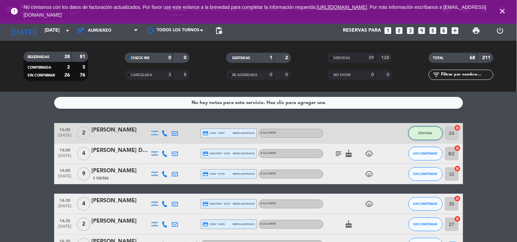
click at [420, 131] on span "SENTADA" at bounding box center [425, 133] width 14 height 4
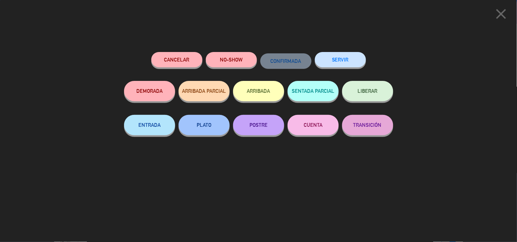
click at [348, 66] on button "SERVIR" at bounding box center [340, 59] width 51 height 15
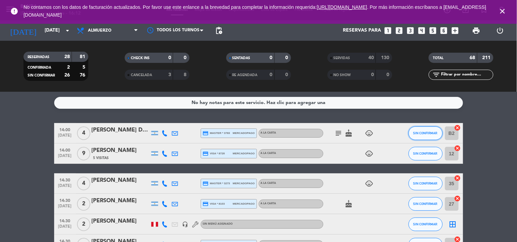
click at [424, 134] on span "SIN CONFIRMAR" at bounding box center [425, 133] width 24 height 4
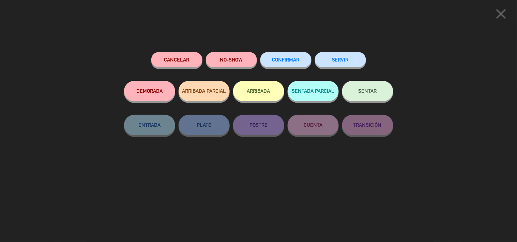
click at [346, 59] on button "SERVIR" at bounding box center [340, 59] width 51 height 15
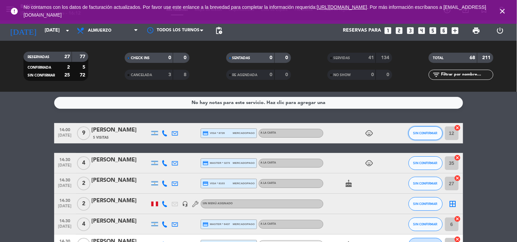
click at [417, 134] on span "SIN CONFIRMAR" at bounding box center [425, 133] width 24 height 4
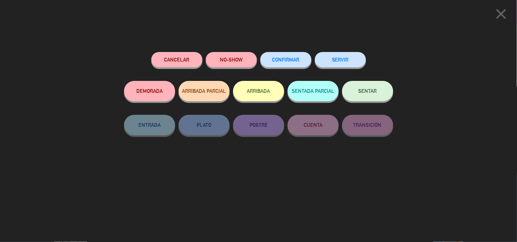
click at [349, 63] on button "SERVIR" at bounding box center [340, 59] width 51 height 15
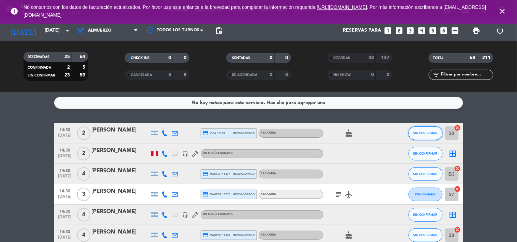
click at [423, 135] on button "SIN CONFIRMAR" at bounding box center [425, 134] width 34 height 14
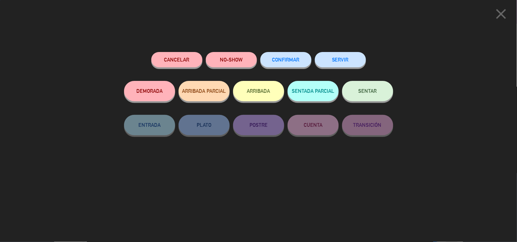
click at [359, 52] on div "SERVIR" at bounding box center [340, 66] width 51 height 29
click at [355, 58] on button "SERVIR" at bounding box center [340, 59] width 51 height 15
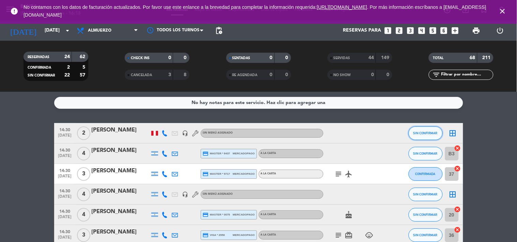
click at [421, 136] on button "SIN CONFIRMAR" at bounding box center [425, 134] width 34 height 14
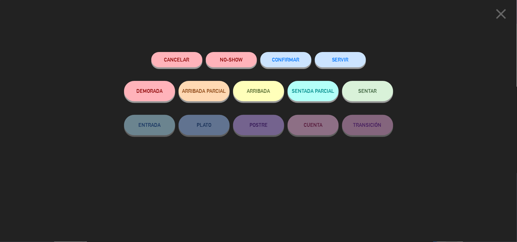
click at [348, 66] on button "SERVIR" at bounding box center [340, 59] width 51 height 15
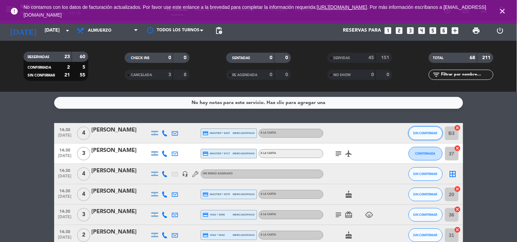
click at [413, 138] on button "SIN CONFIRMAR" at bounding box center [425, 134] width 34 height 14
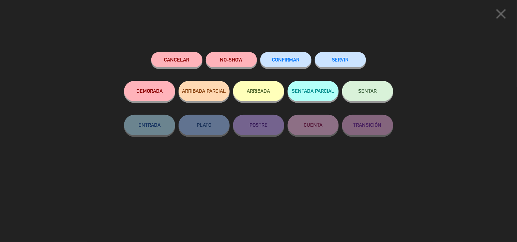
click at [329, 63] on button "SERVIR" at bounding box center [340, 59] width 51 height 15
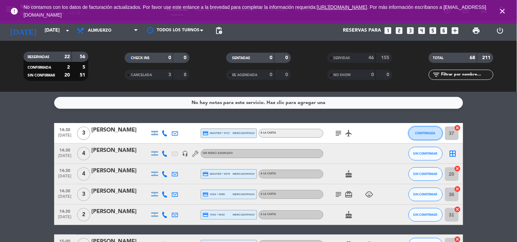
click at [419, 136] on button "CONFIRMADA" at bounding box center [425, 134] width 34 height 14
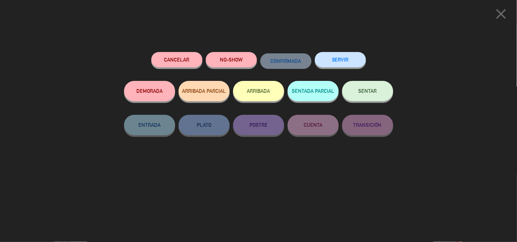
click at [342, 63] on button "SERVIR" at bounding box center [340, 59] width 51 height 15
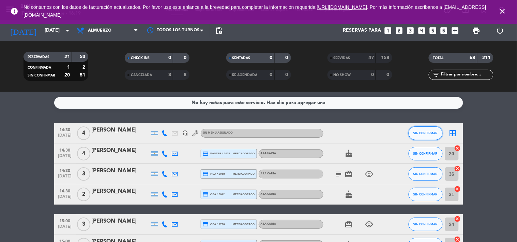
click at [414, 132] on span "SIN CONFIRMAR" at bounding box center [425, 133] width 24 height 4
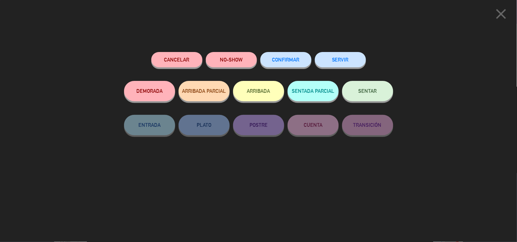
click at [345, 63] on button "SERVIR" at bounding box center [340, 59] width 51 height 15
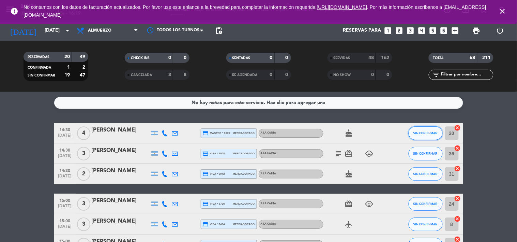
click at [413, 138] on button "SIN CONFIRMAR" at bounding box center [425, 134] width 34 height 14
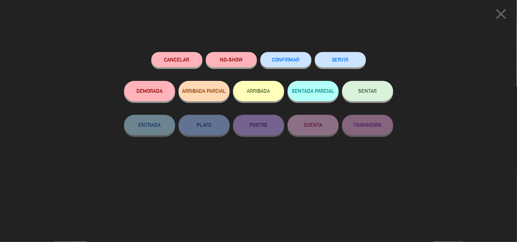
click at [352, 56] on button "SERVIR" at bounding box center [340, 59] width 51 height 15
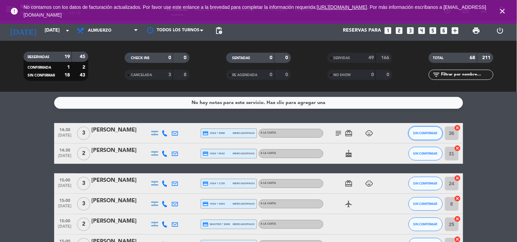
click at [418, 134] on span "SIN CONFIRMAR" at bounding box center [425, 133] width 24 height 4
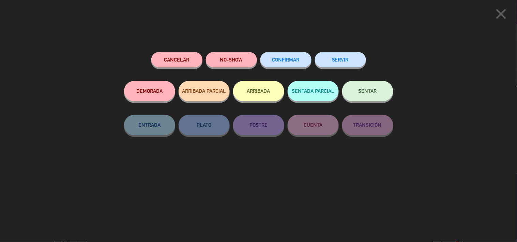
click at [353, 60] on button "SERVIR" at bounding box center [340, 59] width 51 height 15
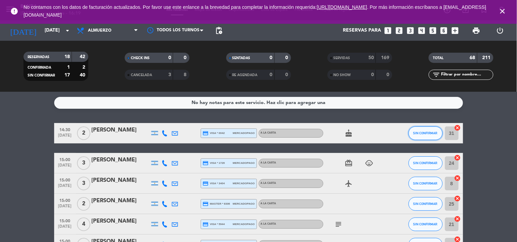
click at [422, 134] on span "SIN CONFIRMAR" at bounding box center [425, 133] width 24 height 4
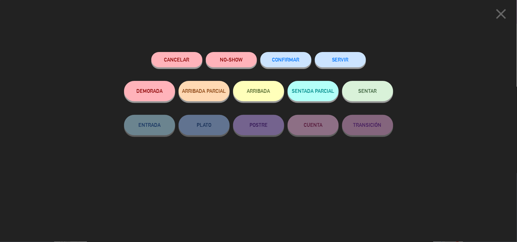
click at [357, 56] on button "SERVIR" at bounding box center [340, 59] width 51 height 15
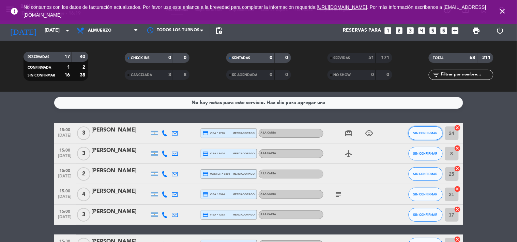
click at [424, 137] on button "SIN CONFIRMAR" at bounding box center [425, 134] width 34 height 14
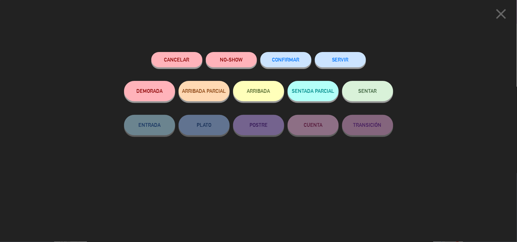
click at [343, 60] on button "SERVIR" at bounding box center [340, 59] width 51 height 15
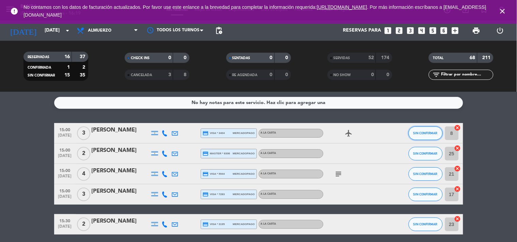
click at [424, 136] on button "SIN CONFIRMAR" at bounding box center [425, 134] width 34 height 14
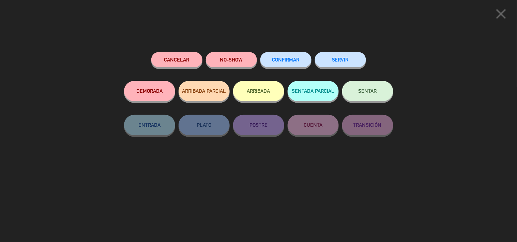
click at [344, 56] on button "SERVIR" at bounding box center [340, 59] width 51 height 15
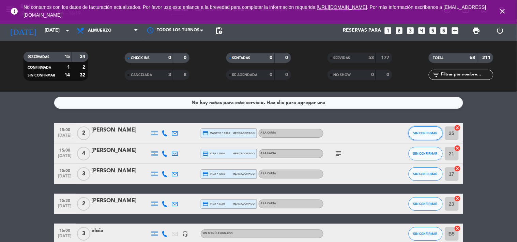
click at [419, 136] on button "SIN CONFIRMAR" at bounding box center [425, 134] width 34 height 14
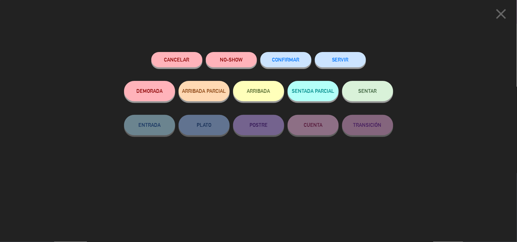
click at [336, 62] on button "SERVIR" at bounding box center [340, 59] width 51 height 15
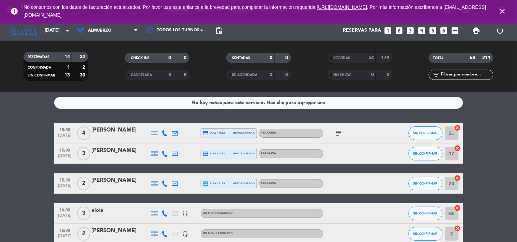
click at [336, 62] on div "SERVIDAS" at bounding box center [344, 58] width 31 height 8
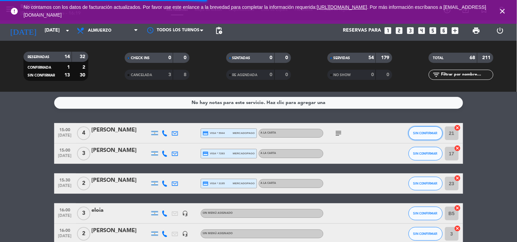
click at [431, 135] on button "SIN CONFIRMAR" at bounding box center [425, 134] width 34 height 14
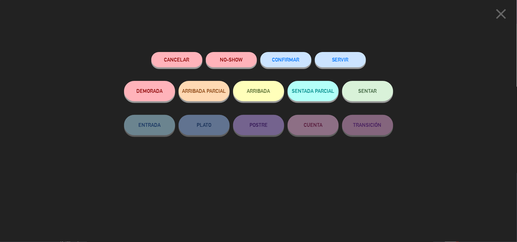
click at [346, 66] on button "SERVIR" at bounding box center [340, 59] width 51 height 15
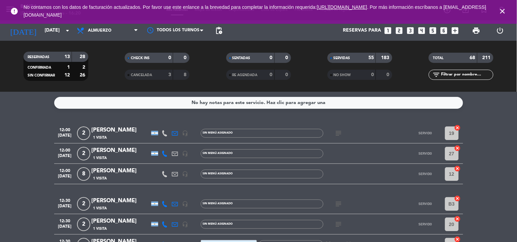
click at [84, 52] on filter-checkbox "RESERVADAS 13 28 CONFIRMADA 1 2 SIN CONFIRMAR 12 26" at bounding box center [55, 66] width 101 height 29
click at [83, 56] on strong "28" at bounding box center [83, 56] width 7 height 5
click at [503, 12] on icon "close" at bounding box center [502, 11] width 8 height 8
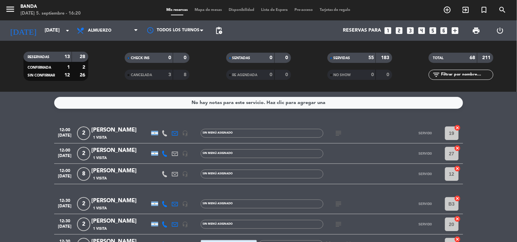
click at [77, 55] on div "28" at bounding box center [80, 57] width 13 height 8
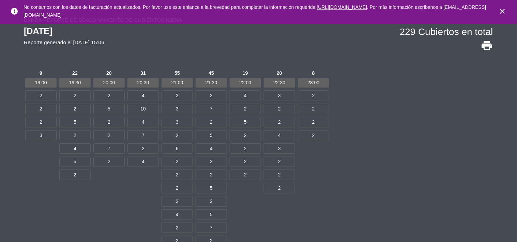
click at [500, 8] on icon "close" at bounding box center [502, 11] width 8 height 8
